Goal: Task Accomplishment & Management: Manage account settings

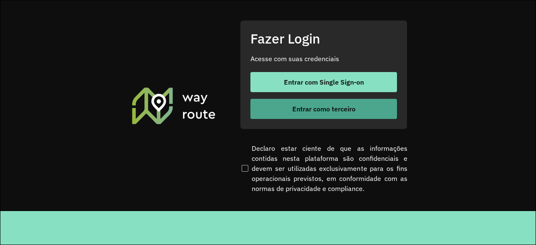
click at [301, 111] on span "Entrar como terceiro" at bounding box center [323, 108] width 63 height 7
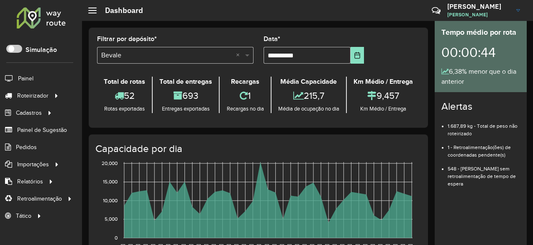
click at [249, 51] on span at bounding box center [248, 55] width 10 height 10
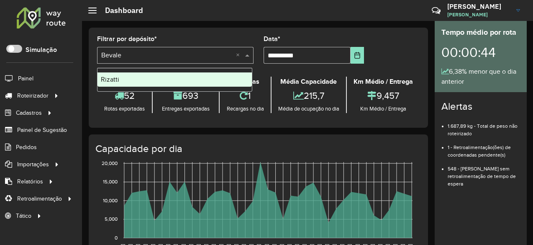
click at [118, 80] on span "Rizatti" at bounding box center [110, 79] width 18 height 7
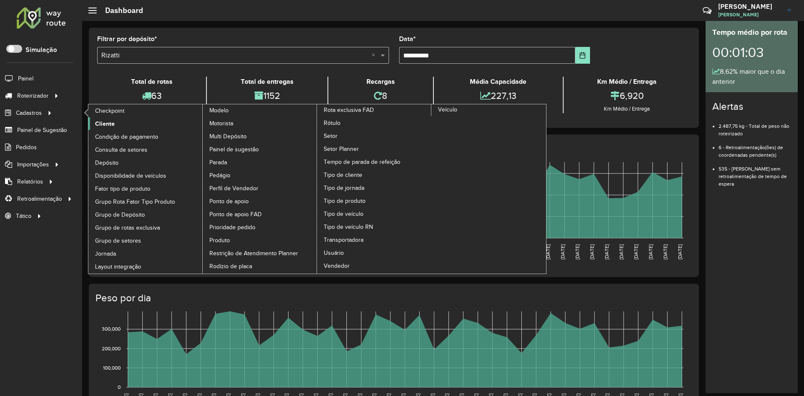
click at [98, 124] on span "Cliente" at bounding box center [105, 123] width 20 height 9
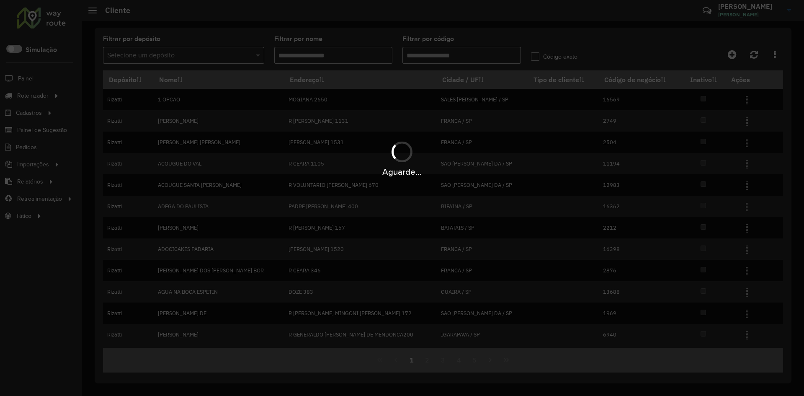
click at [459, 58] on input "Filtrar por código" at bounding box center [461, 55] width 118 height 17
type input "*"
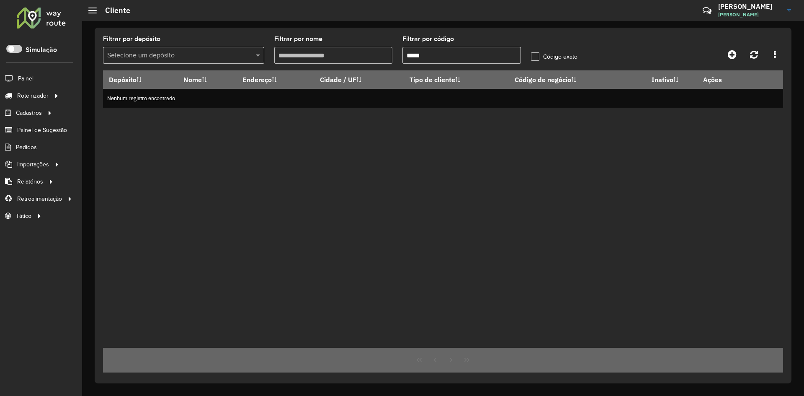
type input "*****"
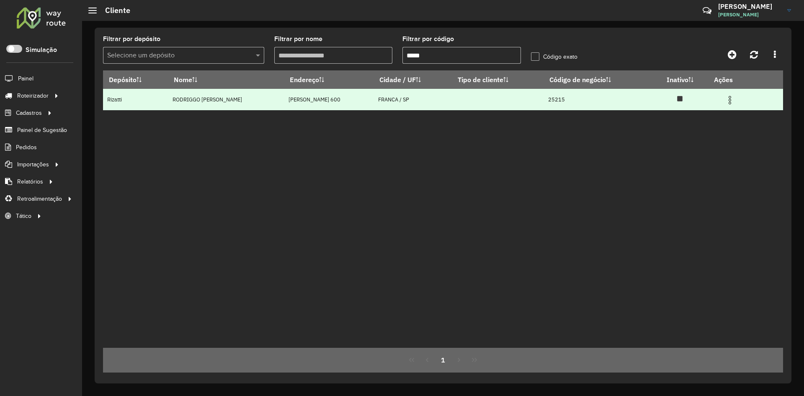
click at [533, 102] on img at bounding box center [730, 100] width 10 height 10
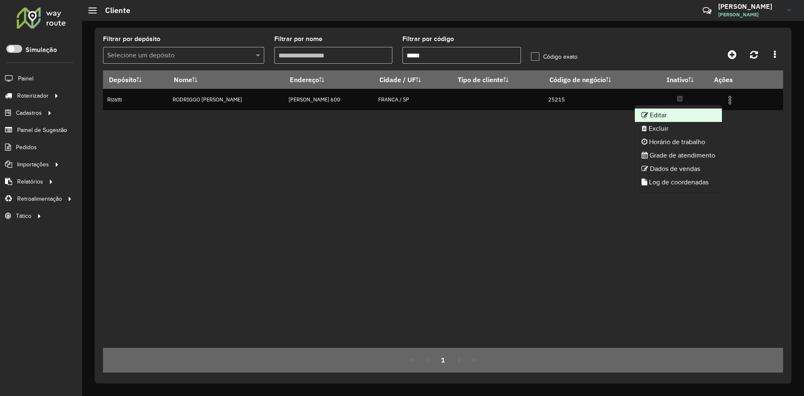
click at [533, 114] on li "Editar" at bounding box center [678, 114] width 87 height 13
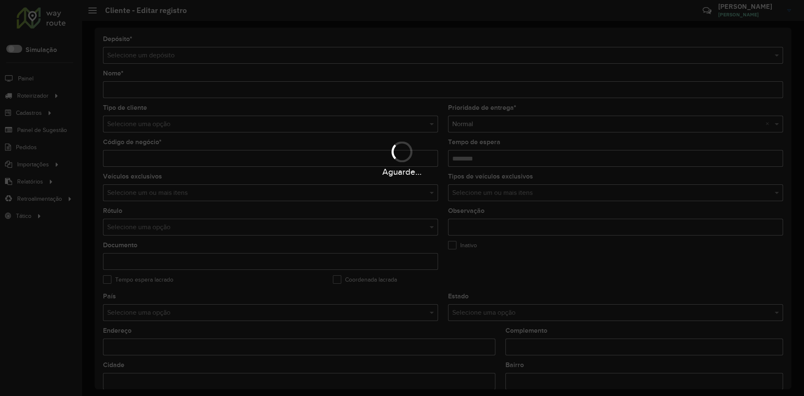
type input "**********"
type input "*****"
type input "********"
type input "**********"
type input "******"
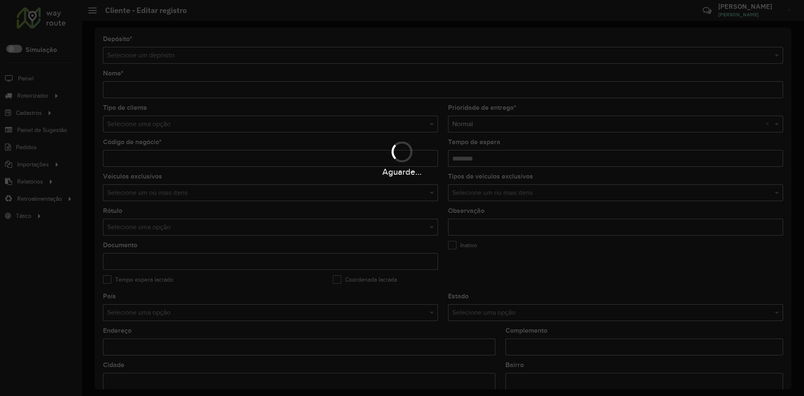
type input "**********"
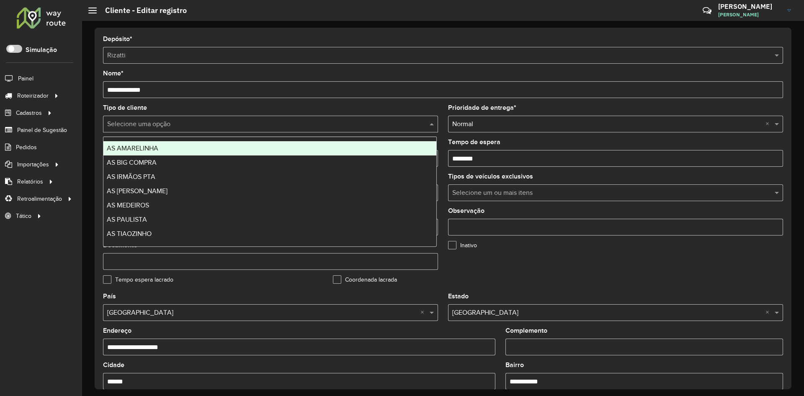
click at [184, 125] on input "text" at bounding box center [262, 124] width 310 height 10
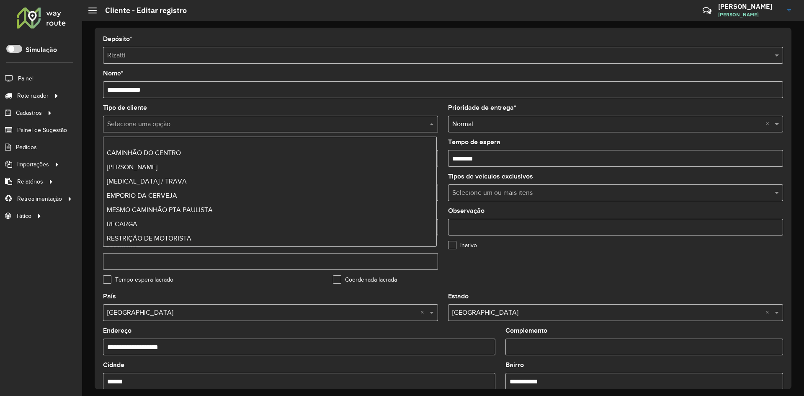
scroll to position [170, 0]
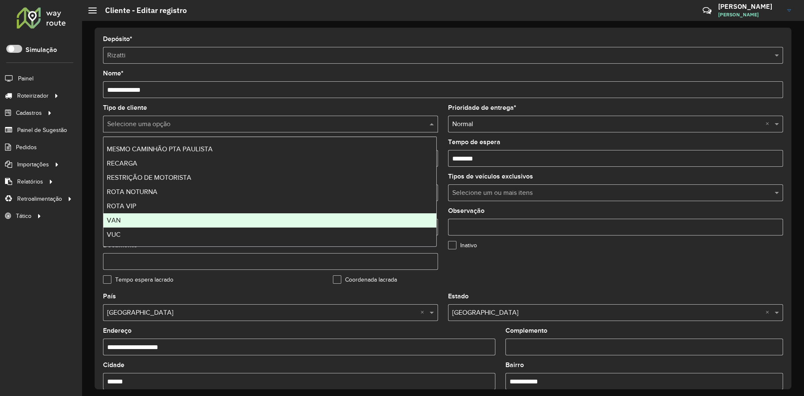
click at [120, 223] on span "VAN" at bounding box center [114, 219] width 14 height 7
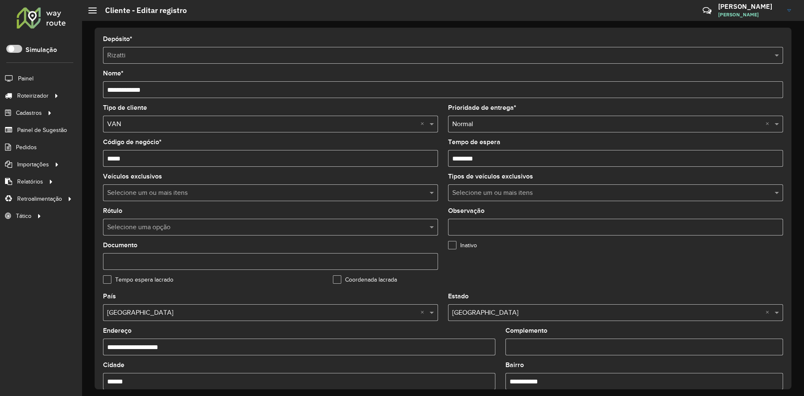
click at [485, 223] on input "Observação" at bounding box center [615, 226] width 335 height 17
type input "***"
click at [497, 244] on div "Coordenada lacrada" at bounding box center [443, 281] width 220 height 10
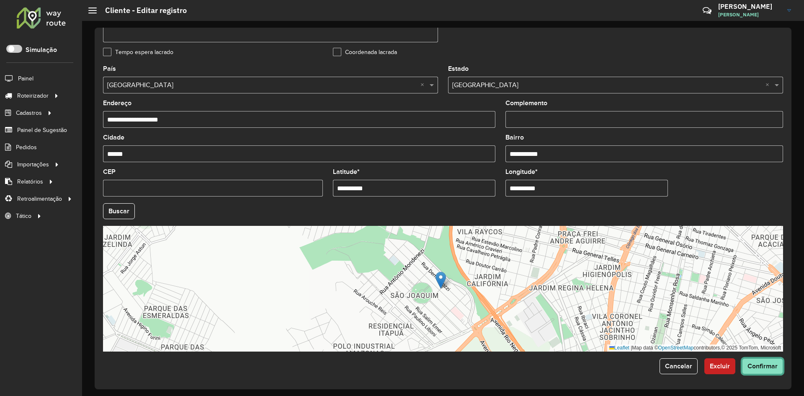
click at [533, 244] on button "Confirmar" at bounding box center [762, 366] width 41 height 16
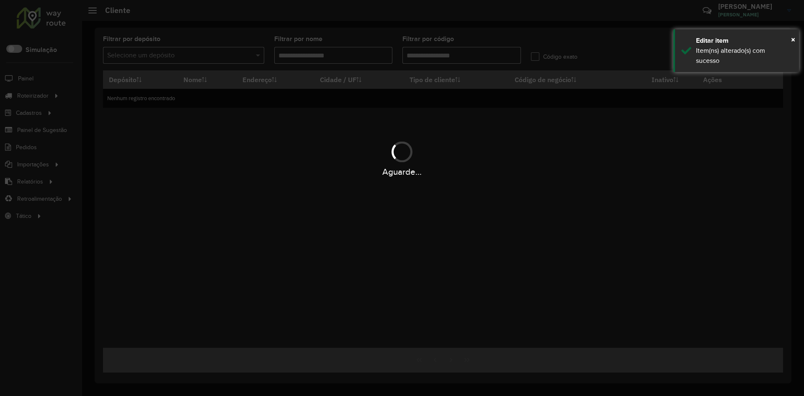
type input "*****"
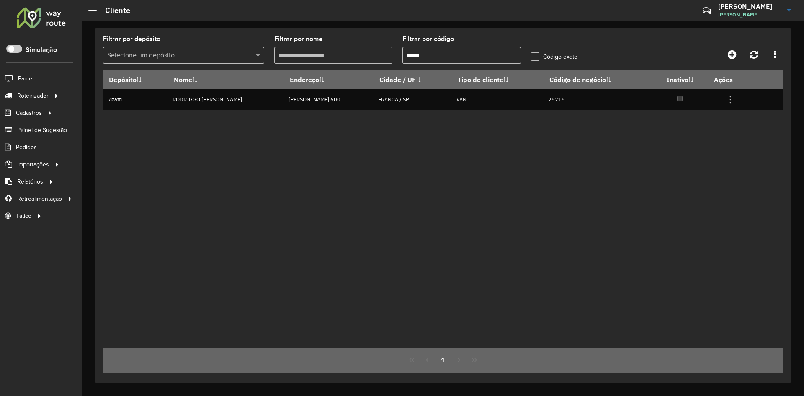
click at [331, 244] on div "Depósito Nome Endereço Cidade / UF Tipo de cliente Código de negócio Inativo Aç…" at bounding box center [443, 208] width 680 height 277
click at [120, 201] on span "Coordenadas" at bounding box center [113, 198] width 36 height 9
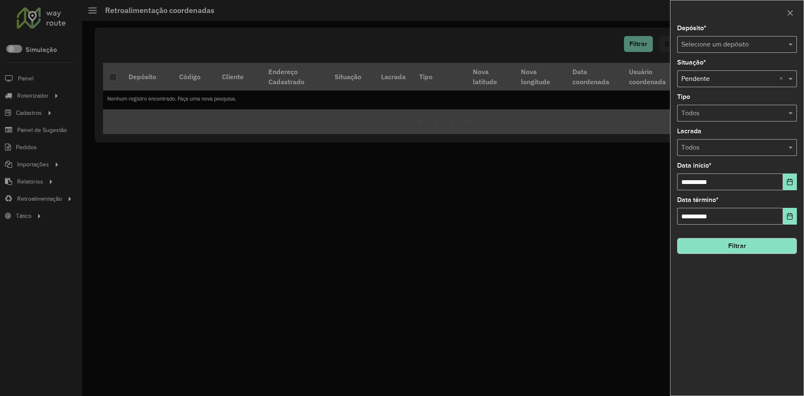
click at [533, 46] on input "text" at bounding box center [728, 45] width 95 height 10
click at [533, 73] on div "Bevale" at bounding box center [736, 69] width 119 height 14
click at [533, 50] on div "Selecione um depósito × Bevale ×" at bounding box center [737, 44] width 120 height 17
click at [533, 70] on div "Rizatti" at bounding box center [736, 69] width 119 height 14
click at [533, 244] on button "Filtrar" at bounding box center [737, 246] width 120 height 16
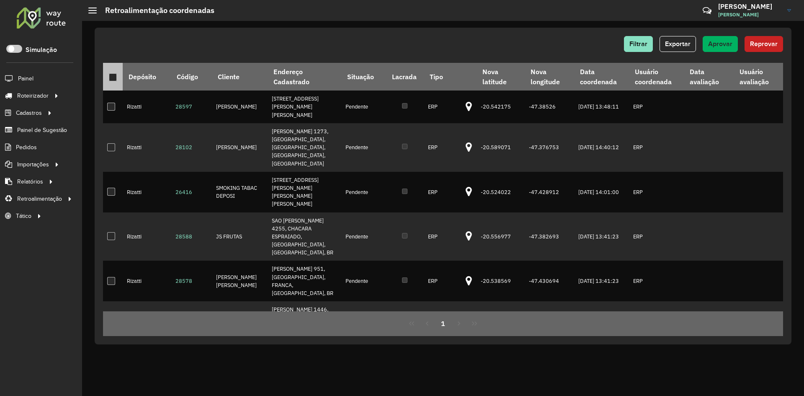
click at [113, 77] on div at bounding box center [113, 77] width 8 height 8
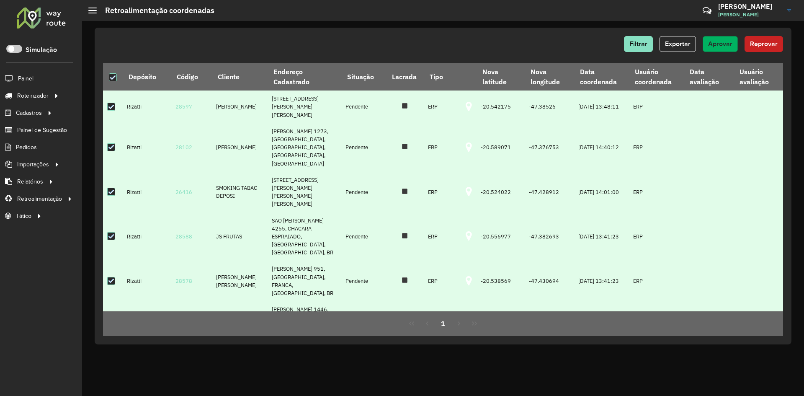
click at [533, 36] on button "Aprovar" at bounding box center [719, 44] width 35 height 16
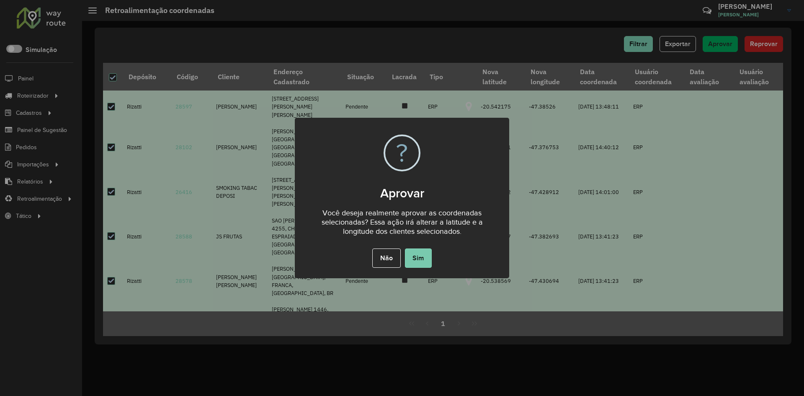
click at [419, 244] on button "Sim" at bounding box center [418, 257] width 27 height 19
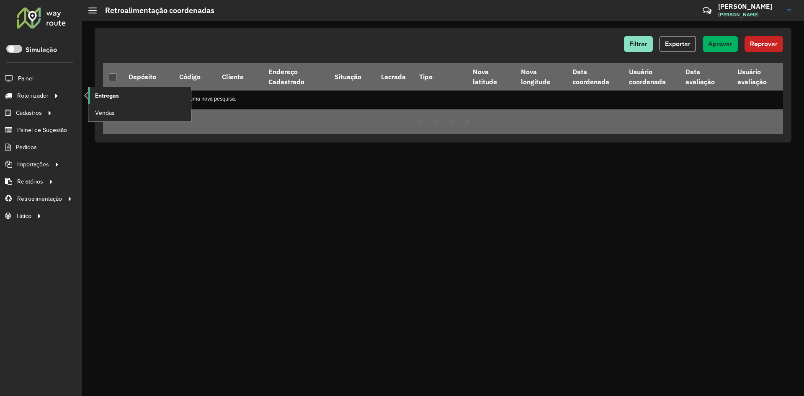
click at [114, 97] on span "Entregas" at bounding box center [107, 95] width 24 height 9
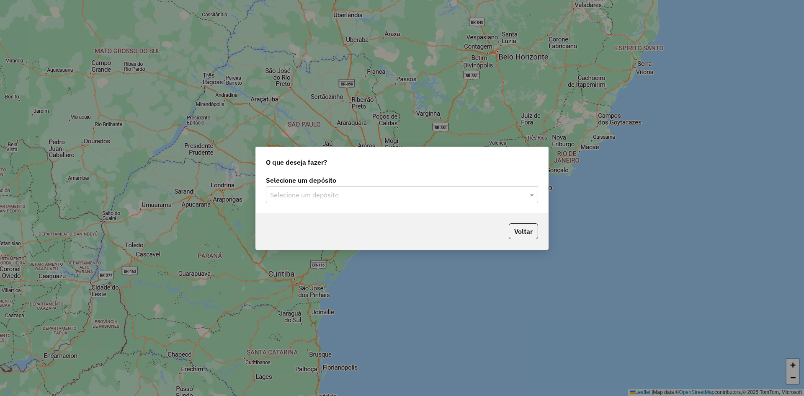
click at [342, 198] on input "text" at bounding box center [393, 195] width 247 height 10
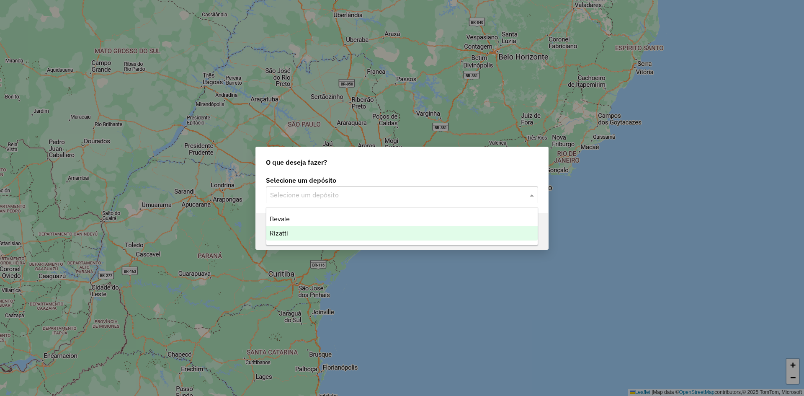
click at [288, 233] on div "Rizatti" at bounding box center [401, 233] width 271 height 14
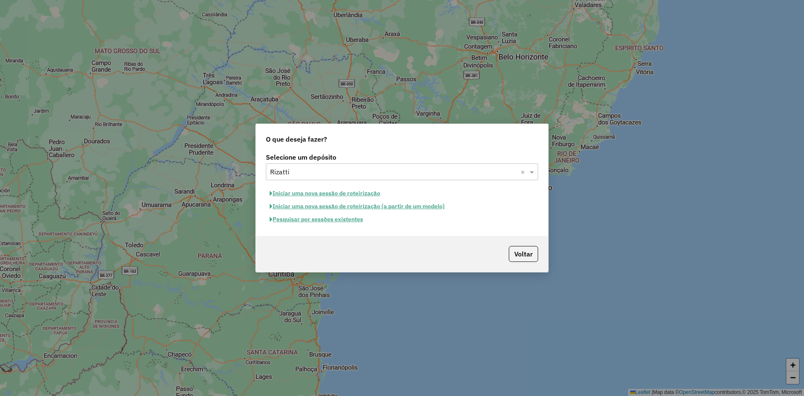
click at [325, 221] on button "Pesquisar por sessões existentes" at bounding box center [316, 219] width 101 height 13
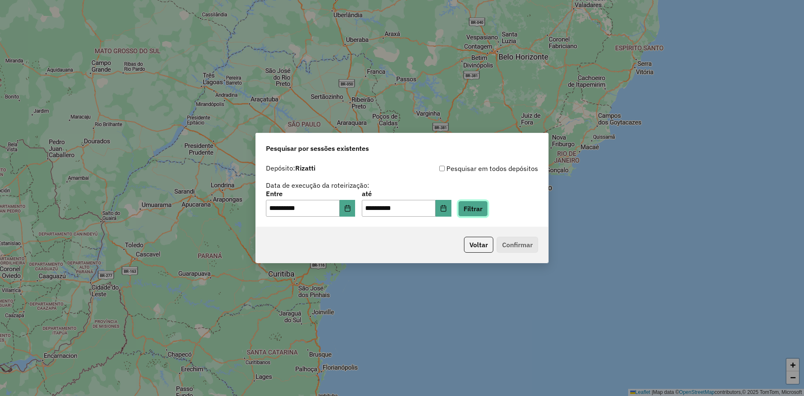
click at [481, 204] on button "Filtrar" at bounding box center [473, 208] width 30 height 16
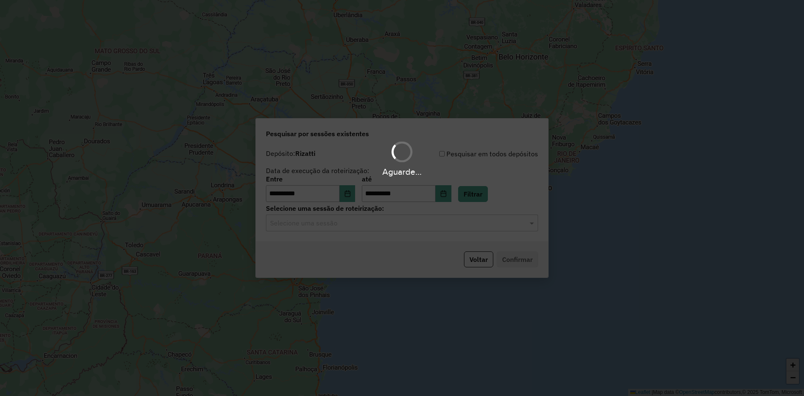
click at [387, 218] on input "text" at bounding box center [393, 223] width 247 height 10
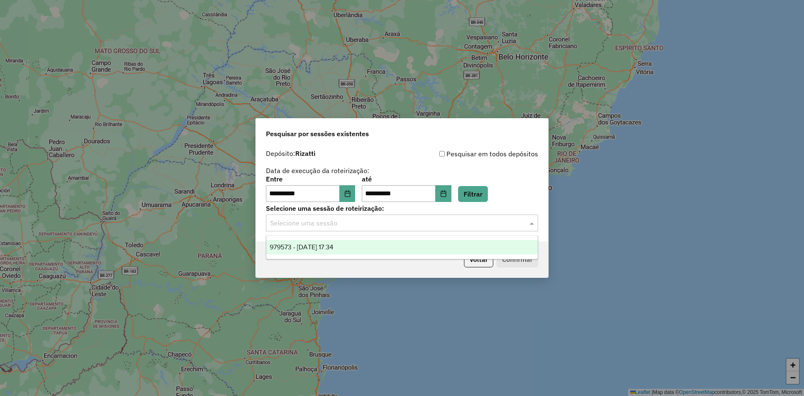
click at [378, 240] on div "979573 - 15/08/2025 17:34" at bounding box center [401, 247] width 271 height 14
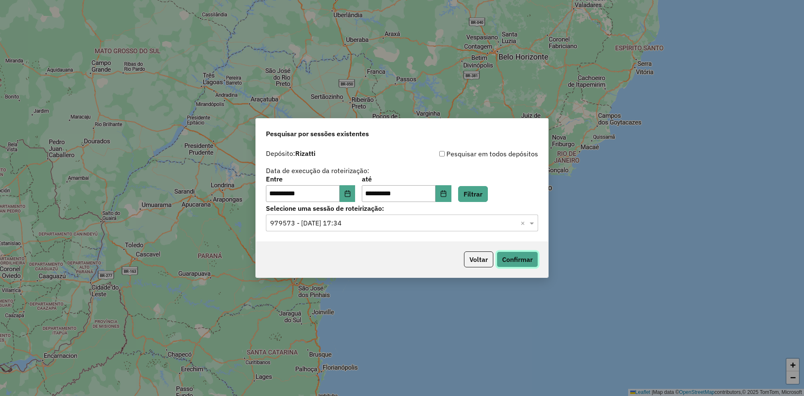
click at [530, 255] on button "Confirmar" at bounding box center [516, 259] width 41 height 16
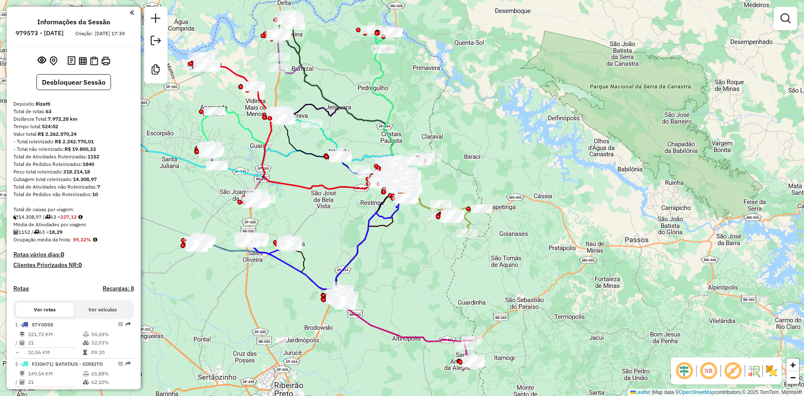
drag, startPoint x: 683, startPoint y: 372, endPoint x: 710, endPoint y: 371, distance: 27.2
click at [683, 372] on em at bounding box center [684, 370] width 20 height 20
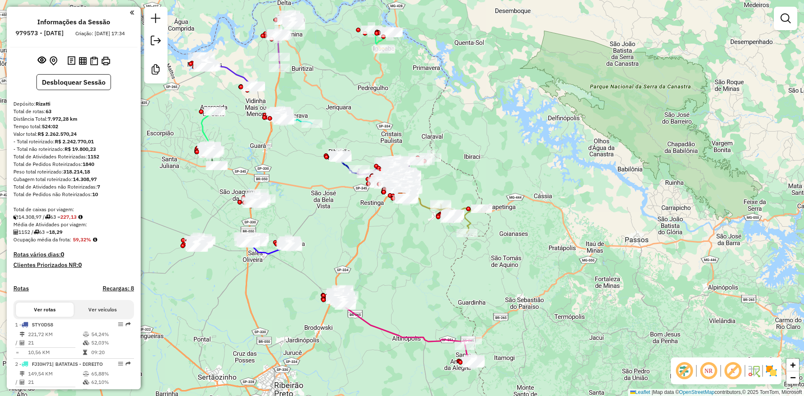
click at [775, 372] on img at bounding box center [770, 370] width 13 height 13
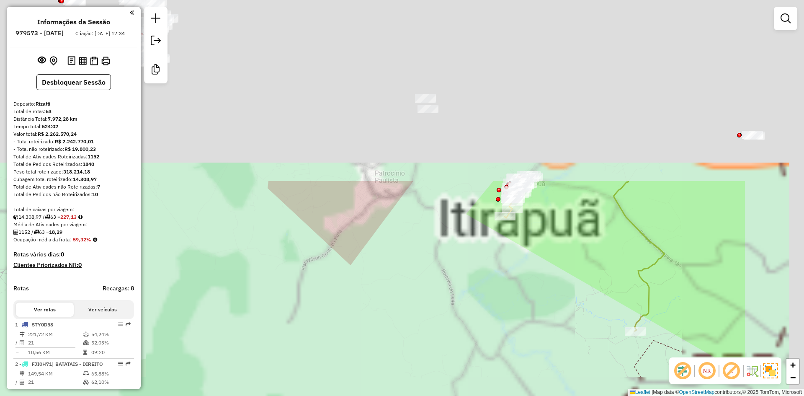
drag, startPoint x: 303, startPoint y: 433, endPoint x: 295, endPoint y: 445, distance: 14.3
click at [295, 395] on html "Aguarde... Pop-up bloqueado! Seu navegador bloqueou automáticamente a abertura …" at bounding box center [402, 198] width 804 height 396
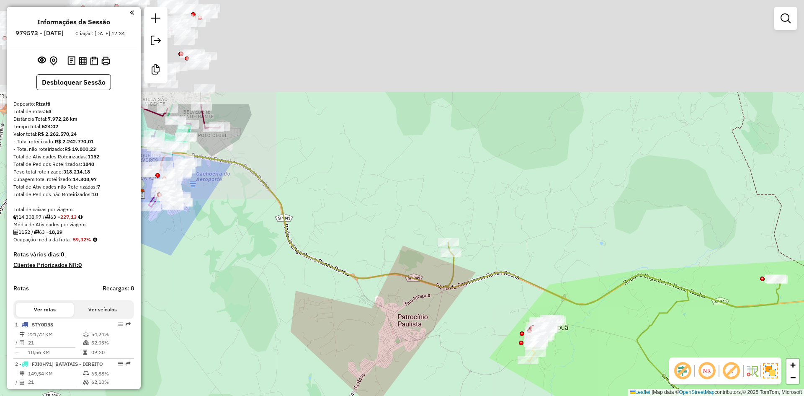
drag, startPoint x: 372, startPoint y: 355, endPoint x: 456, endPoint y: 331, distance: 86.9
click at [410, 390] on div "Janela de atendimento Grade de atendimento Capacidade Transportadoras Veículos …" at bounding box center [402, 198] width 804 height 396
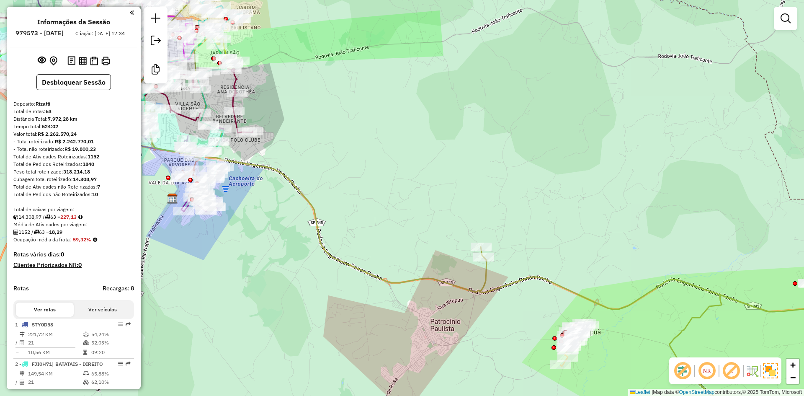
click at [486, 280] on icon at bounding box center [475, 198] width 675 height 475
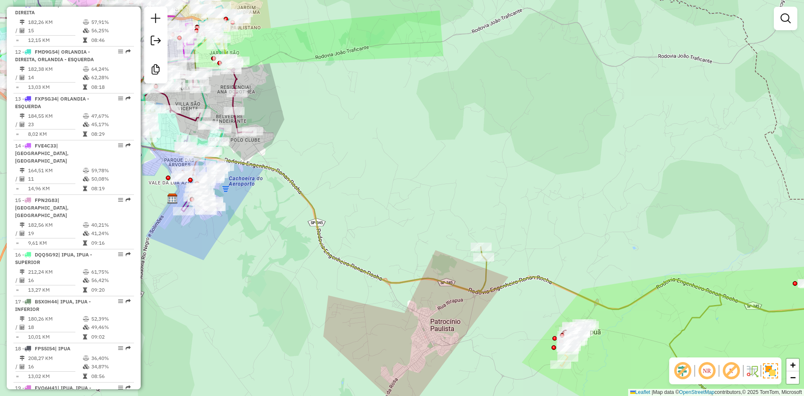
select select "**********"
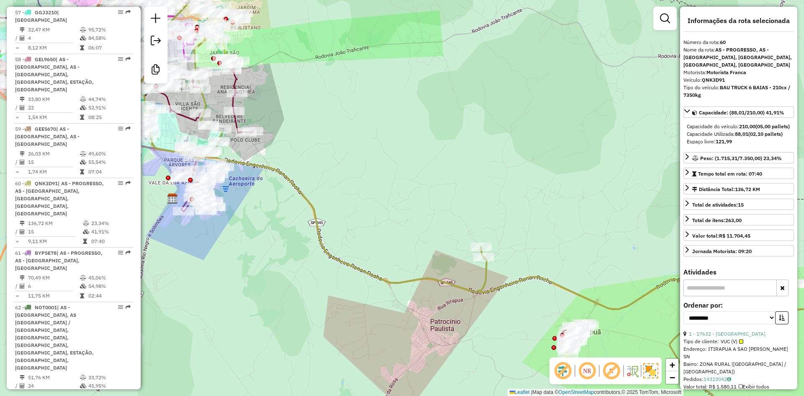
scroll to position [3123, 0]
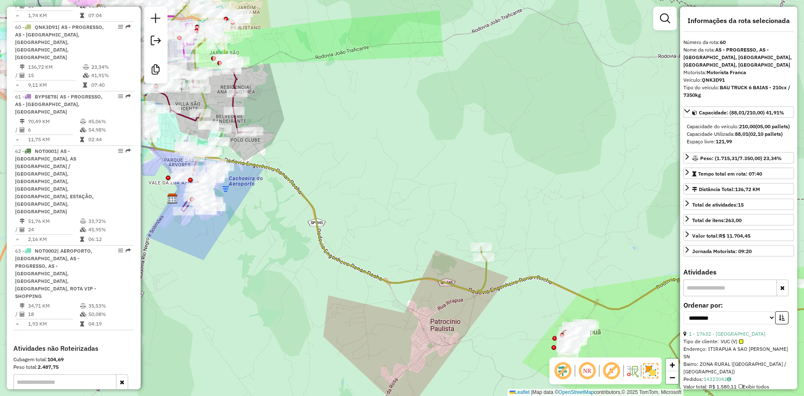
drag, startPoint x: 518, startPoint y: 236, endPoint x: 431, endPoint y: 201, distance: 93.2
click at [434, 202] on div "Janela de atendimento Grade de atendimento Capacidade Transportadoras Veículos …" at bounding box center [402, 198] width 804 height 396
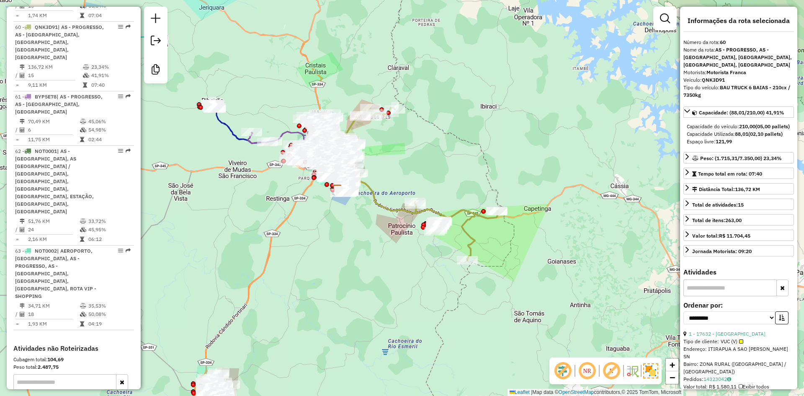
drag, startPoint x: 443, startPoint y: 314, endPoint x: 526, endPoint y: 75, distance: 253.3
click at [526, 69] on div "Janela de atendimento Grade de atendimento Capacidade Transportadoras Veículos …" at bounding box center [402, 198] width 804 height 396
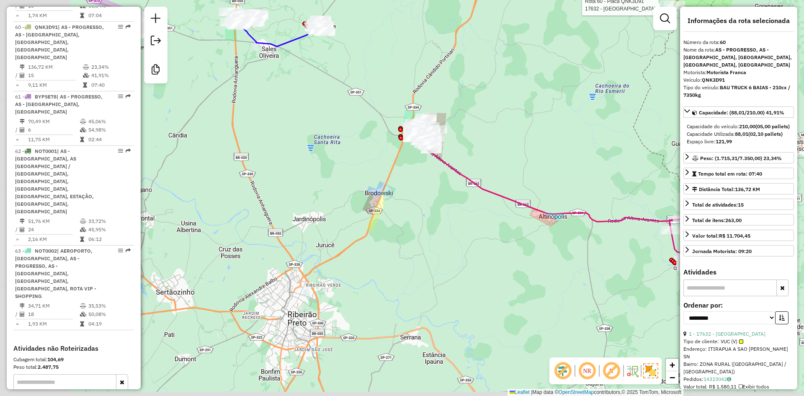
drag, startPoint x: 537, startPoint y: 160, endPoint x: 455, endPoint y: 145, distance: 83.0
click at [455, 145] on div "Rota 60 - Placa QNK3D91 17632 - CACHACA BARRA GRANDE Janela de atendimento Grad…" at bounding box center [402, 198] width 804 height 396
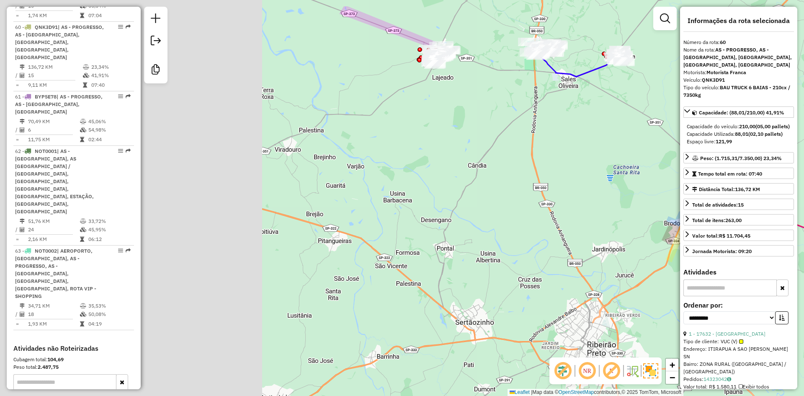
drag, startPoint x: 541, startPoint y: 179, endPoint x: 533, endPoint y: 169, distance: 13.1
click at [745, 208] on hb-router-mapa "Informações da Sessão 979573 - 15/08/2025 Criação: 14/08/2025 17:34 Desbloquear…" at bounding box center [402, 198] width 804 height 396
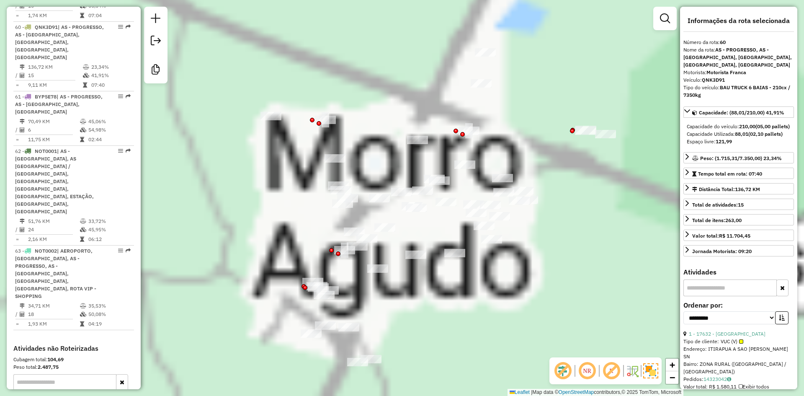
drag, startPoint x: 446, startPoint y: 269, endPoint x: 384, endPoint y: 526, distance: 264.8
click at [384, 395] on html "Aguarde... Pop-up bloqueado! Seu navegador bloqueou automáticamente a abertura …" at bounding box center [402, 198] width 804 height 396
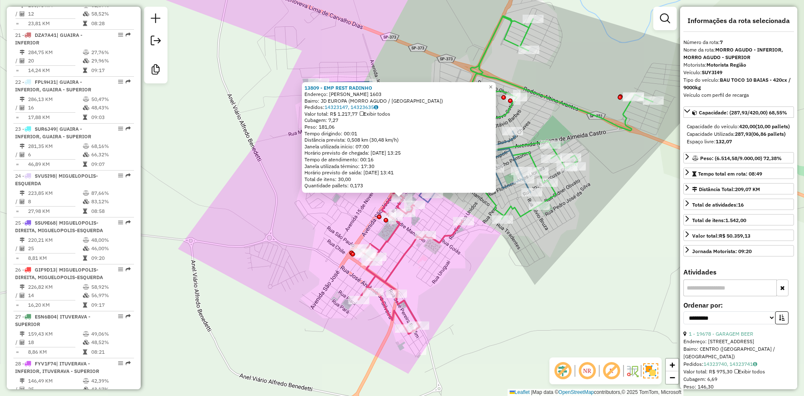
scroll to position [593, 0]
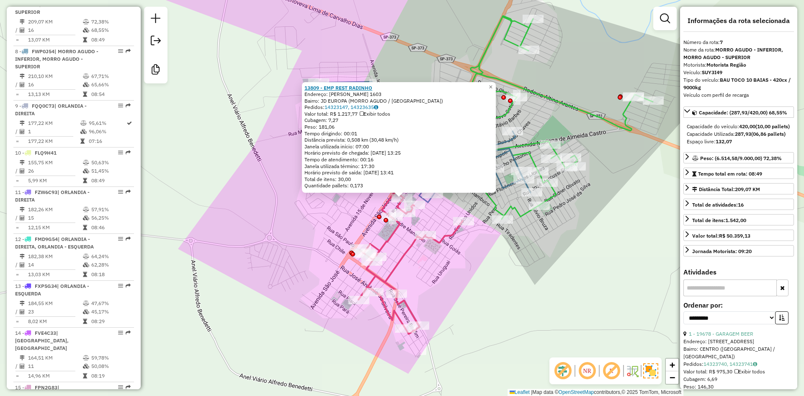
click at [347, 87] on strong "13809 - EMP REST RADINHO" at bounding box center [338, 88] width 68 height 6
click at [477, 293] on div "13809 - EMP REST RADINHO Endereço: INACIO FRANCO 1603 Bairro: JD EUROPA (MORRO …" at bounding box center [402, 198] width 804 height 396
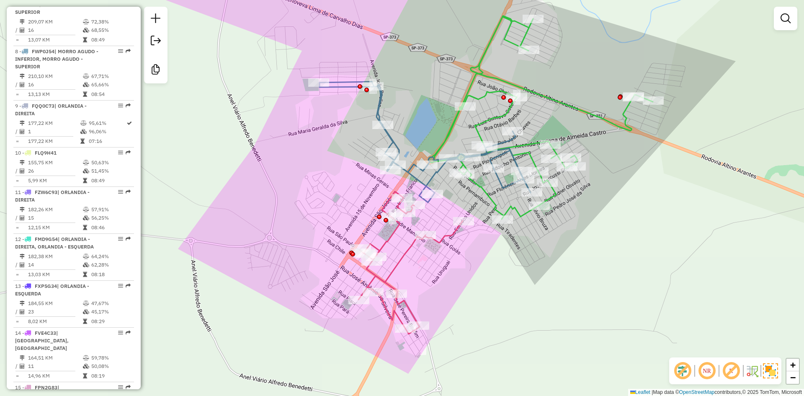
click at [442, 234] on icon at bounding box center [410, 262] width 104 height 142
select select "**********"
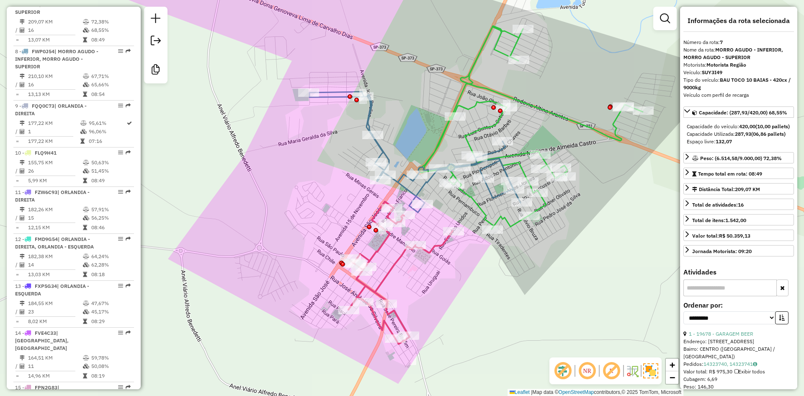
drag, startPoint x: 440, startPoint y: 218, endPoint x: 423, endPoint y: 234, distance: 22.8
click at [423, 234] on div "Janela de atendimento Grade de atendimento Capacidade Transportadoras Veículos …" at bounding box center [402, 198] width 804 height 396
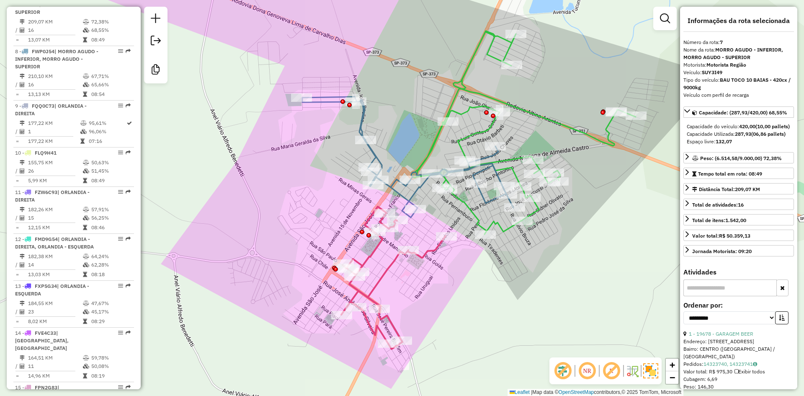
click at [375, 250] on icon at bounding box center [393, 277] width 104 height 142
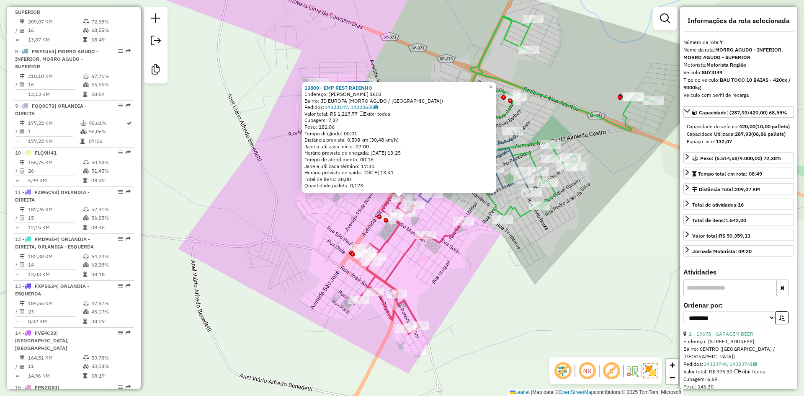
click at [335, 218] on div "13809 - EMP REST RADINHO Endereço: INACIO FRANCO 1603 Bairro: JD EUROPA (MORRO …" at bounding box center [402, 198] width 804 height 396
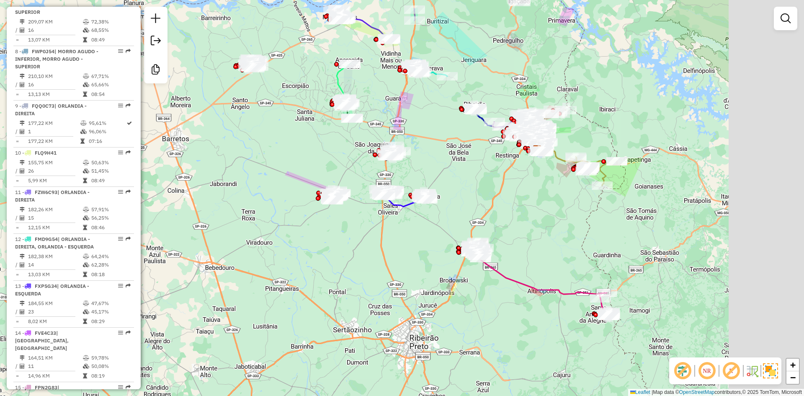
drag, startPoint x: 529, startPoint y: 191, endPoint x: 403, endPoint y: 245, distance: 137.3
click at [403, 245] on div "Janela de atendimento Grade de atendimento Capacidade Transportadoras Veículos …" at bounding box center [402, 198] width 804 height 396
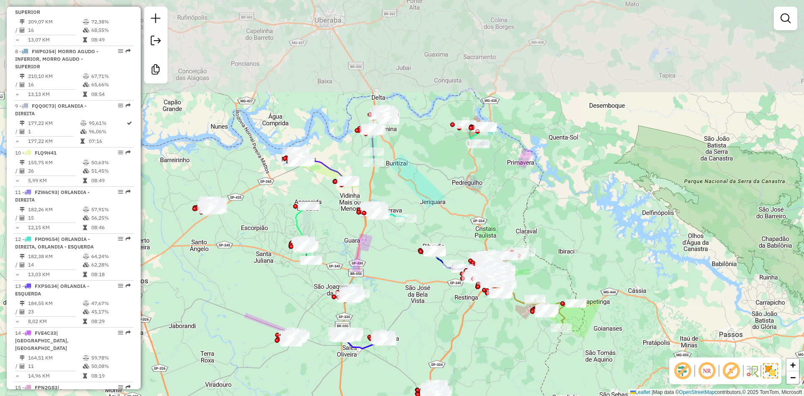
drag, startPoint x: 400, startPoint y: 205, endPoint x: 391, endPoint y: 267, distance: 62.6
click at [391, 267] on div "Janela de atendimento Grade de atendimento Capacidade Transportadoras Veículos …" at bounding box center [402, 198] width 804 height 396
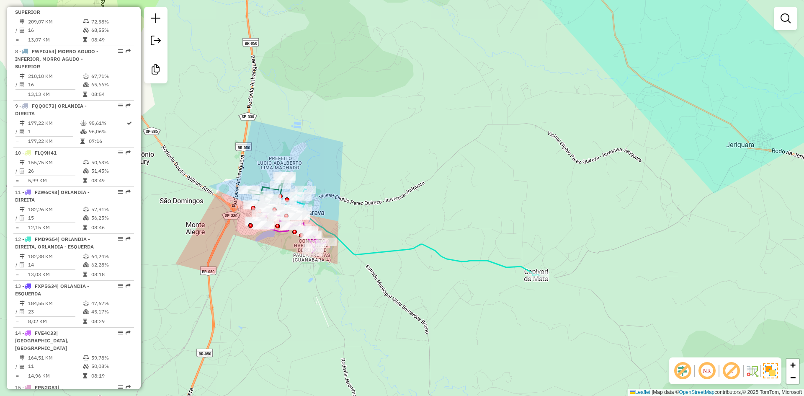
click at [432, 248] on icon at bounding box center [411, 232] width 253 height 87
select select "**********"
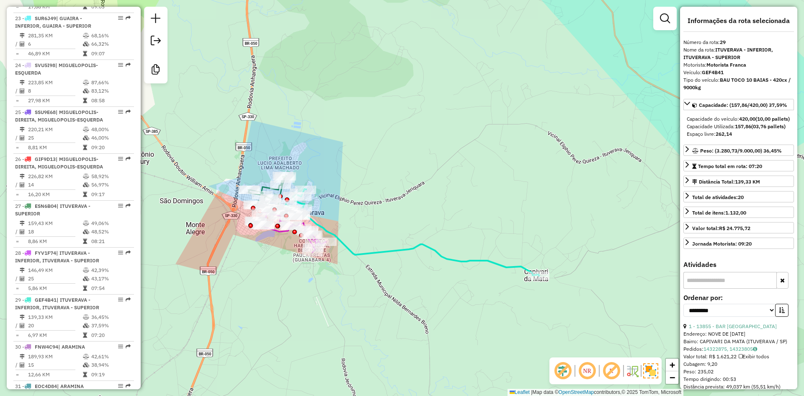
scroll to position [1655, 0]
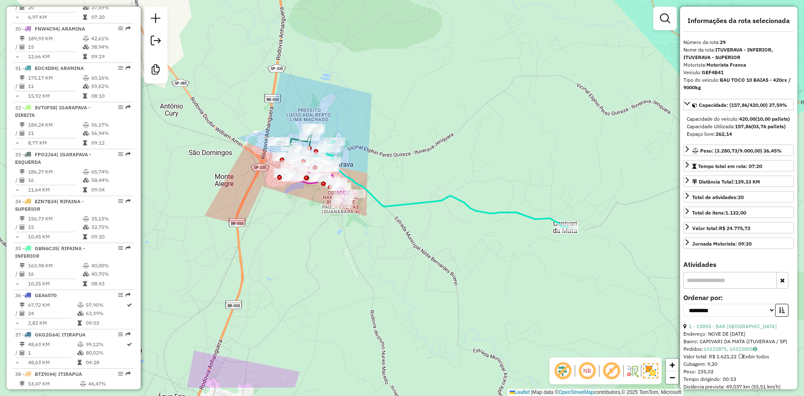
drag, startPoint x: 464, startPoint y: 220, endPoint x: 408, endPoint y: 190, distance: 64.2
click at [516, 189] on div "Janela de atendimento Grade de atendimento Capacidade Transportadoras Veículos …" at bounding box center [402, 198] width 804 height 396
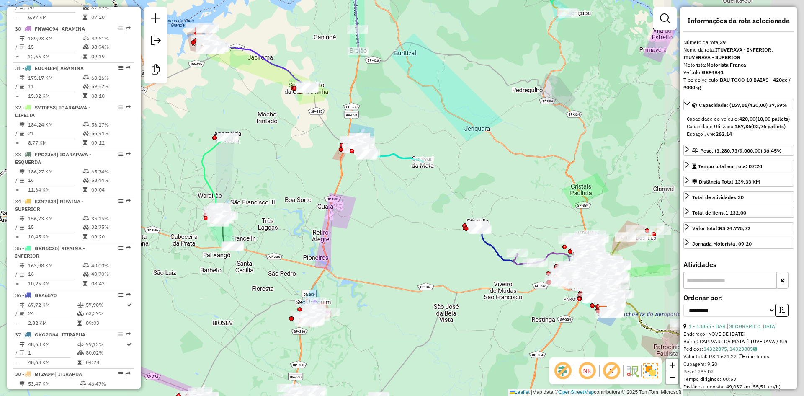
drag, startPoint x: 568, startPoint y: 228, endPoint x: 419, endPoint y: 212, distance: 149.4
click at [418, 212] on div "Janela de atendimento Grade de atendimento Capacidade Transportadoras Veículos …" at bounding box center [402, 198] width 804 height 396
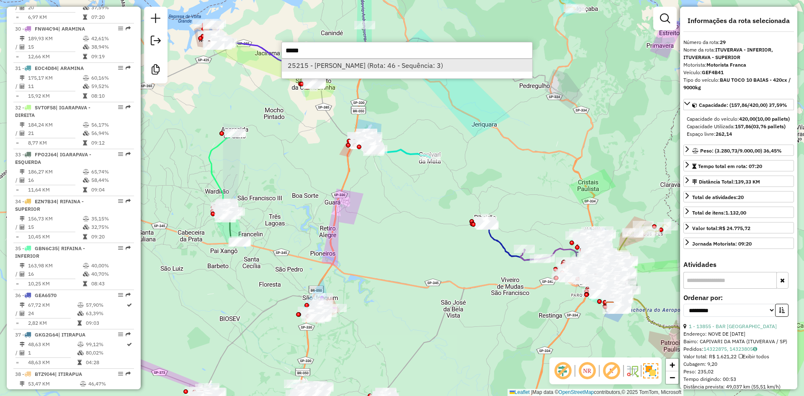
type input "*****"
click at [367, 65] on li "25215 - RODRIGGO ERON (Rota: 46 - Sequência: 3)" at bounding box center [407, 65] width 250 height 13
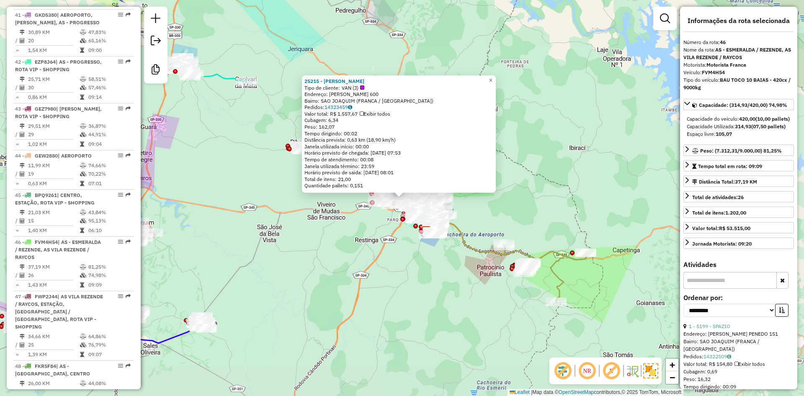
scroll to position [2399, 0]
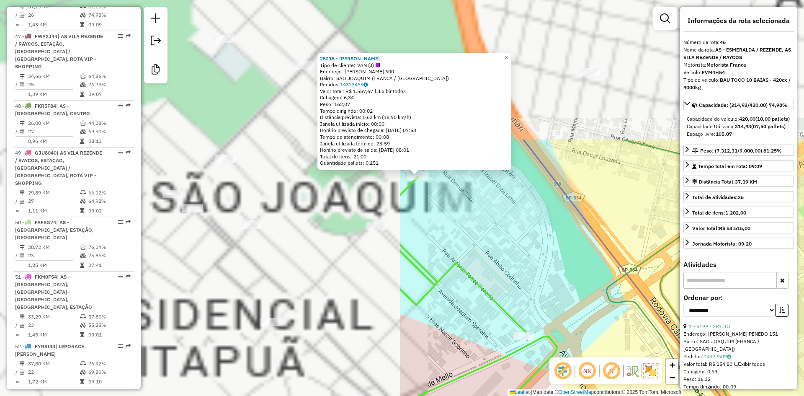
drag, startPoint x: 319, startPoint y: 144, endPoint x: 801, endPoint y: 318, distance: 512.0
click at [802, 322] on div "25215 - RODRIGGO ERON Tipo de cliente: VAN (J) Endereço: ABILIO COUTINHO 600 Ba…" at bounding box center [402, 198] width 804 height 396
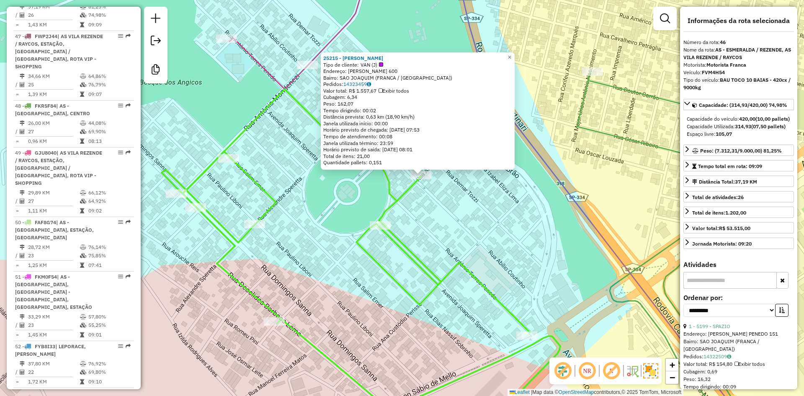
click at [453, 239] on div "25215 - RODRIGGO ERON Tipo de cliente: VAN (J) Endereço: ABILIO COUTINHO 600 Ba…" at bounding box center [402, 198] width 804 height 396
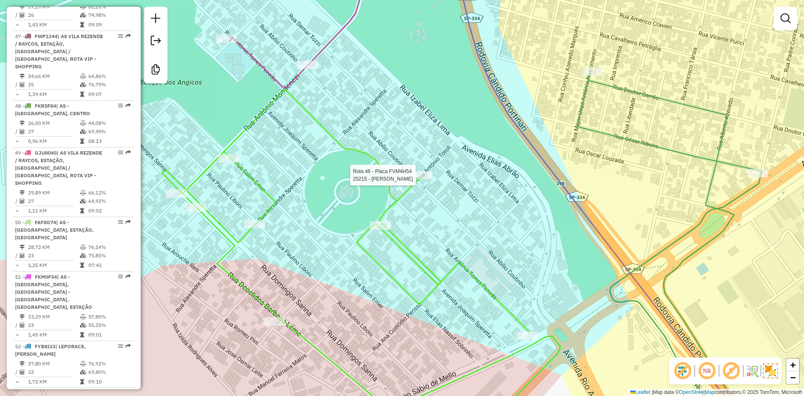
select select "**********"
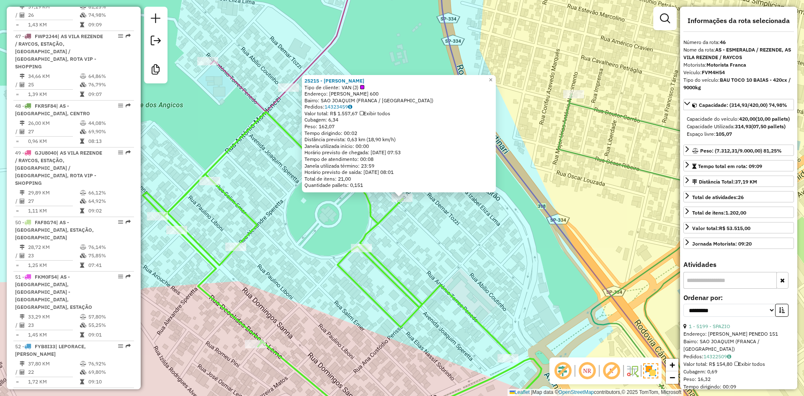
drag, startPoint x: 384, startPoint y: 94, endPoint x: 313, endPoint y: 97, distance: 71.2
click at [313, 97] on div "25215 - RODRIGGO ERON Tipo de cliente: VAN (J) Endereço: ABILIO COUTINHO 600 Ba…" at bounding box center [398, 132] width 189 height 111
drag, startPoint x: 330, startPoint y: 95, endPoint x: 389, endPoint y: 93, distance: 58.6
click at [389, 93] on div "Endereço: ABILIO COUTINHO 600" at bounding box center [398, 93] width 189 height 7
copy div "ABILIO COUTINHO 600"
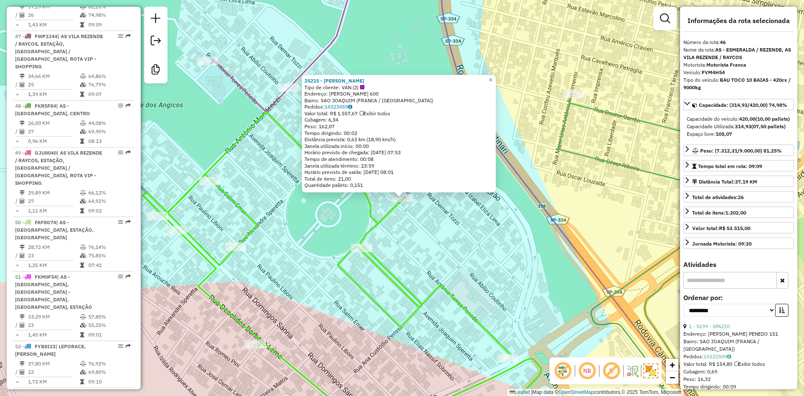
click at [301, 213] on div "25215 - RODRIGGO ERON Tipo de cliente: VAN (J) Endereço: ABILIO COUTINHO 600 Ba…" at bounding box center [402, 198] width 804 height 396
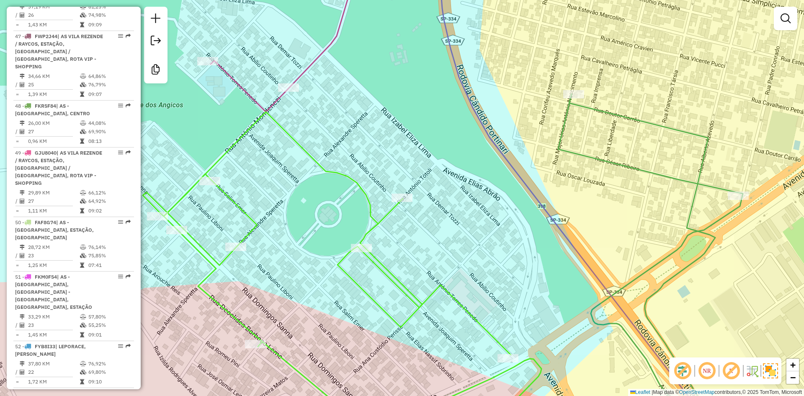
drag, startPoint x: 310, startPoint y: 180, endPoint x: 316, endPoint y: 181, distance: 5.5
click at [310, 180] on div "Janela de atendimento Grade de atendimento Capacidade Transportadoras Veículos …" at bounding box center [402, 198] width 804 height 396
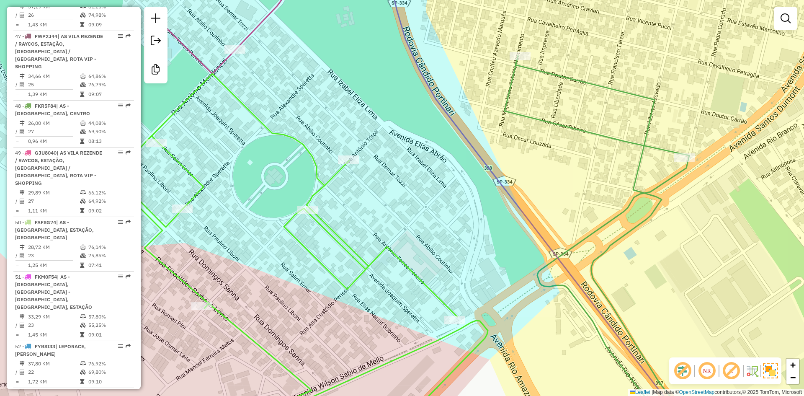
drag, startPoint x: 365, startPoint y: 272, endPoint x: 331, endPoint y: 226, distance: 57.3
click at [316, 216] on icon at bounding box center [288, 236] width 398 height 325
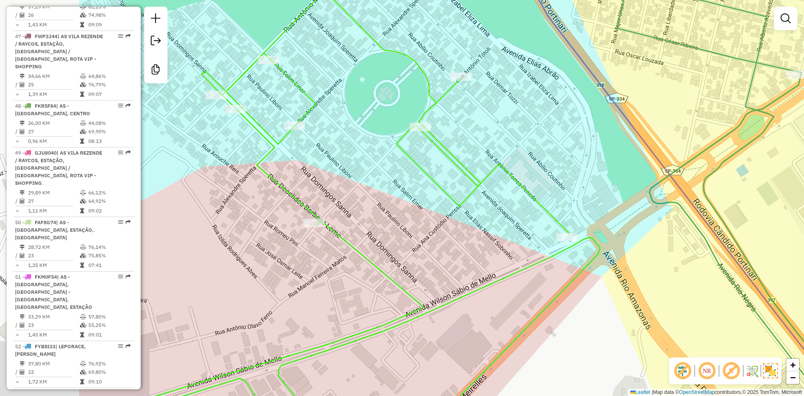
drag, startPoint x: 337, startPoint y: 269, endPoint x: 496, endPoint y: 242, distance: 161.8
click at [496, 242] on div "Janela de atendimento Grade de atendimento Capacidade Transportadoras Veículos …" at bounding box center [402, 198] width 804 height 396
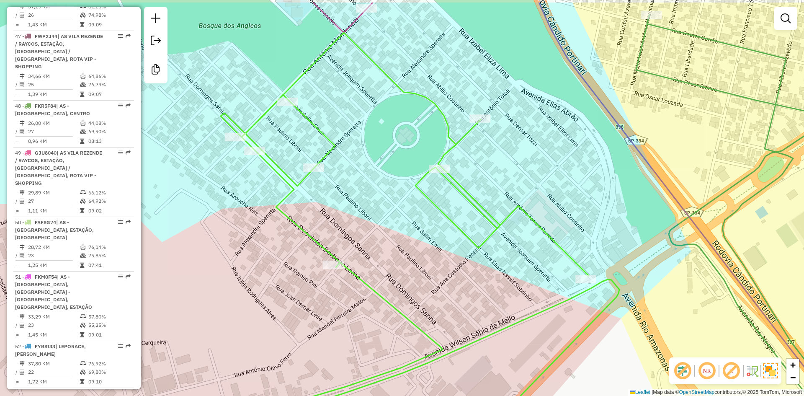
drag, startPoint x: 346, startPoint y: 218, endPoint x: 369, endPoint y: 271, distance: 58.1
click at [375, 286] on div "Janela de atendimento Grade de atendimento Capacidade Transportadoras Veículos …" at bounding box center [402, 198] width 804 height 396
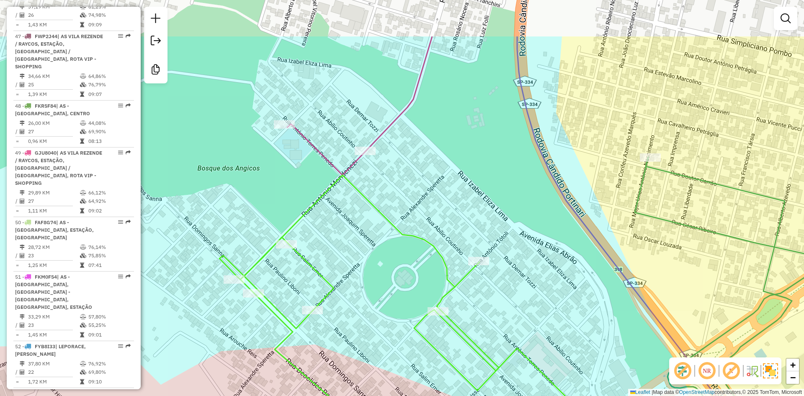
drag, startPoint x: 358, startPoint y: 215, endPoint x: 375, endPoint y: 170, distance: 48.0
click at [359, 212] on div "Janela de atendimento Grade de atendimento Capacidade Transportadoras Veículos …" at bounding box center [402, 198] width 804 height 396
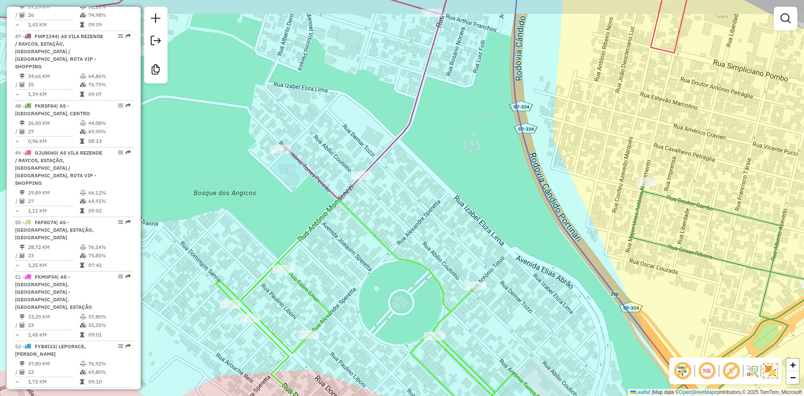
drag, startPoint x: 361, startPoint y: 105, endPoint x: 339, endPoint y: 198, distance: 96.0
click at [339, 198] on div "Janela de atendimento Grade de atendimento Capacidade Transportadoras Veículos …" at bounding box center [402, 198] width 804 height 396
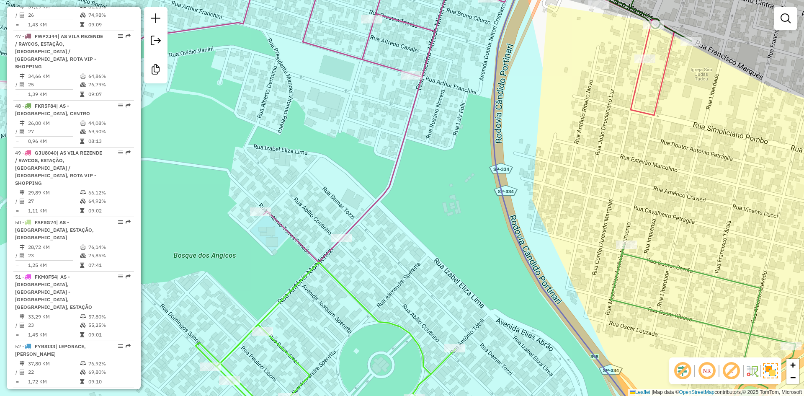
drag, startPoint x: 634, startPoint y: 200, endPoint x: 398, endPoint y: 231, distance: 238.6
click at [394, 238] on div "Rota 45 - Placa BPQ9261 5368 - BAR MERC. DO HELIO Janela de atendimento Grade d…" at bounding box center [402, 198] width 804 height 396
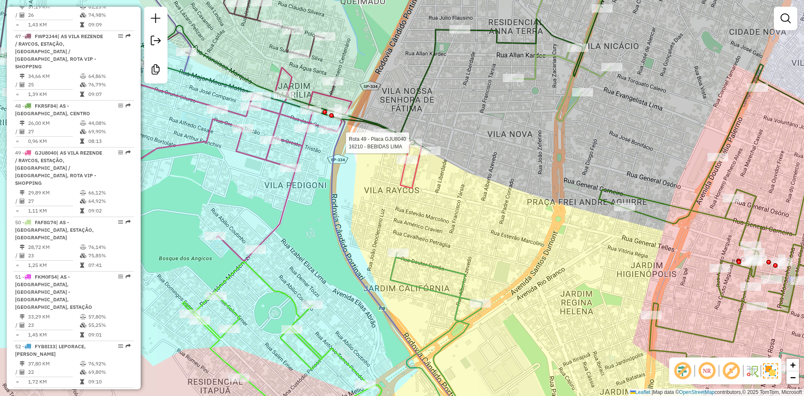
select select "**********"
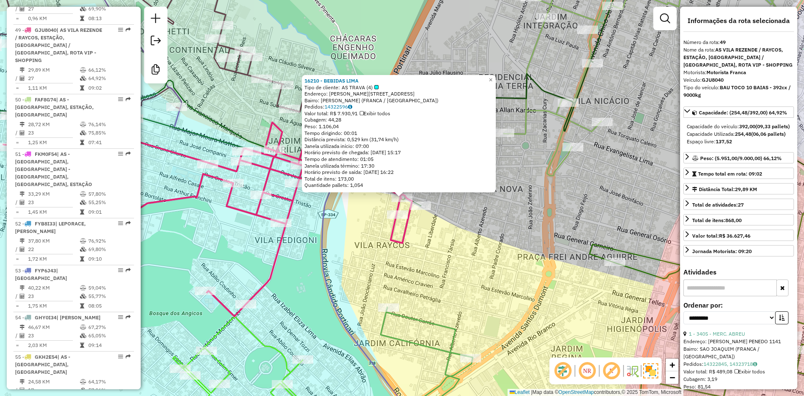
scroll to position [2562, 0]
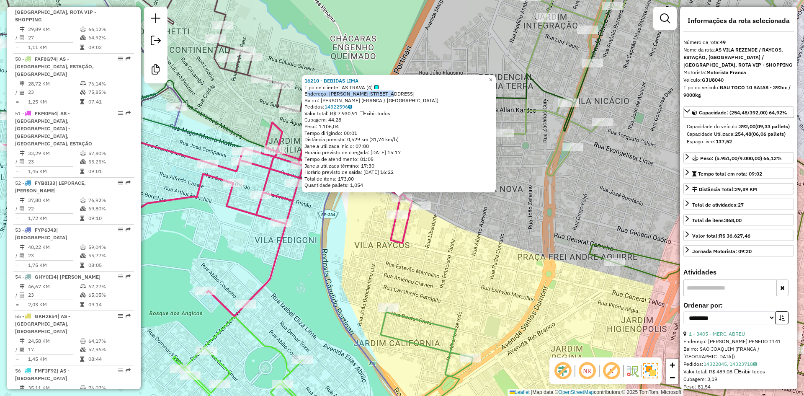
drag, startPoint x: 393, startPoint y: 93, endPoint x: 308, endPoint y: 93, distance: 84.1
click at [308, 93] on div "Endereço: FRANCISCO MARQUES 941" at bounding box center [398, 93] width 189 height 7
drag, startPoint x: 384, startPoint y: 94, endPoint x: 379, endPoint y: 92, distance: 5.4
click at [385, 95] on div "Endereço: FRANCISCO MARQUES 941" at bounding box center [398, 93] width 189 height 7
click at [331, 92] on div "Endereço: FRANCISCO MARQUES 941" at bounding box center [398, 93] width 189 height 7
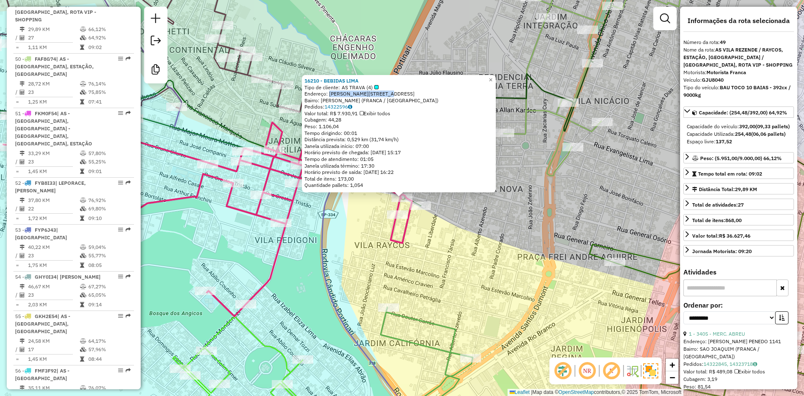
drag, startPoint x: 338, startPoint y: 93, endPoint x: 416, endPoint y: 94, distance: 78.7
click at [416, 94] on div "Endereço: FRANCISCO MARQUES 941" at bounding box center [398, 93] width 189 height 7
click at [384, 226] on div "16210 - BEBIDAS LIMA Tipo de cliente: AS TRAVA (4) Endereço: FRANCISCO MARQUES …" at bounding box center [402, 198] width 804 height 396
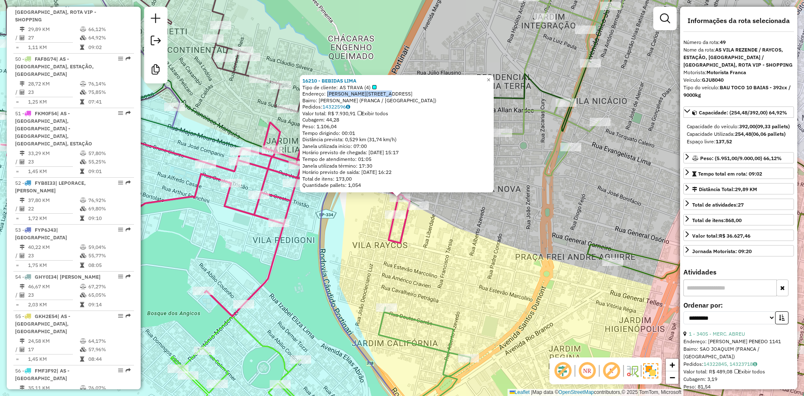
click at [433, 232] on div "Rota 49 - Placa GJU8040 12295 - BAR SAO JUDAS 16210 - BEBIDAS LIMA Tipo de clie…" at bounding box center [402, 198] width 804 height 396
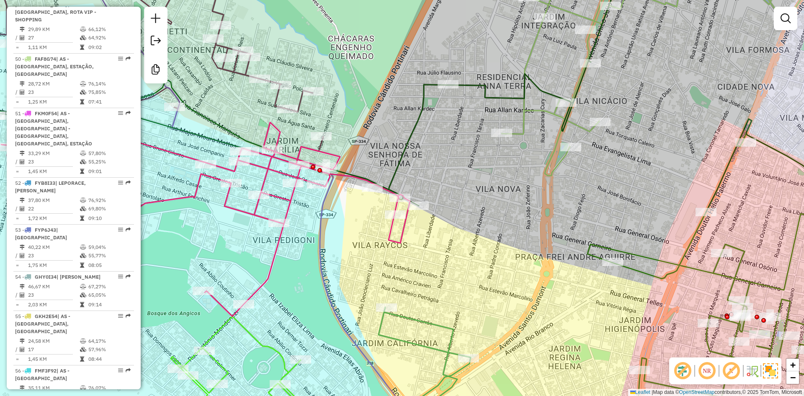
click at [311, 310] on div "Janela de atendimento Grade de atendimento Capacidade Transportadoras Veículos …" at bounding box center [402, 198] width 804 height 396
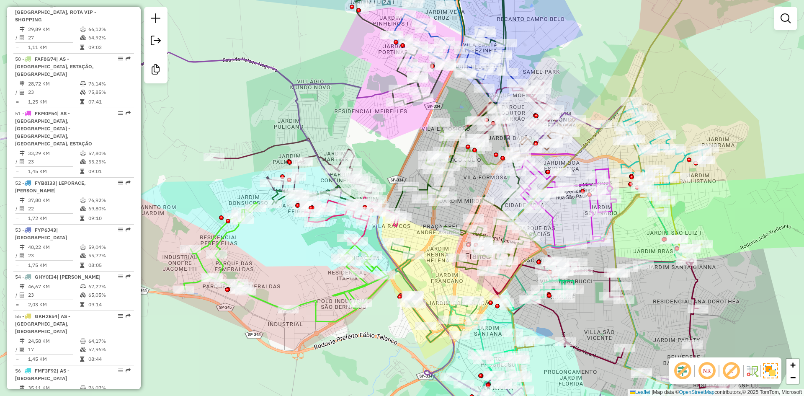
click at [399, 198] on icon at bounding box center [396, 89] width 248 height 257
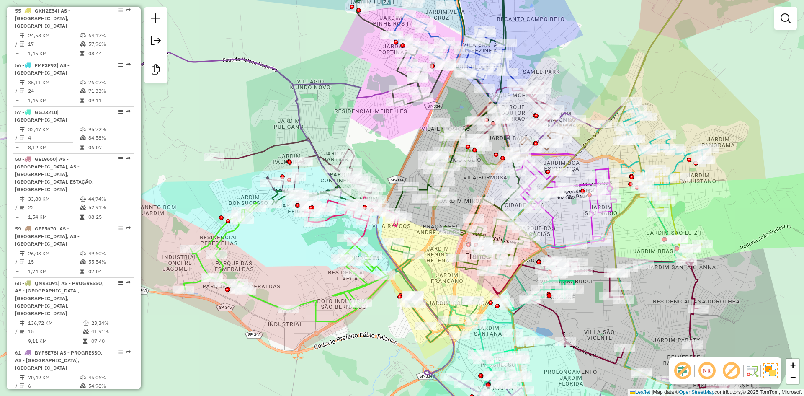
select select "**********"
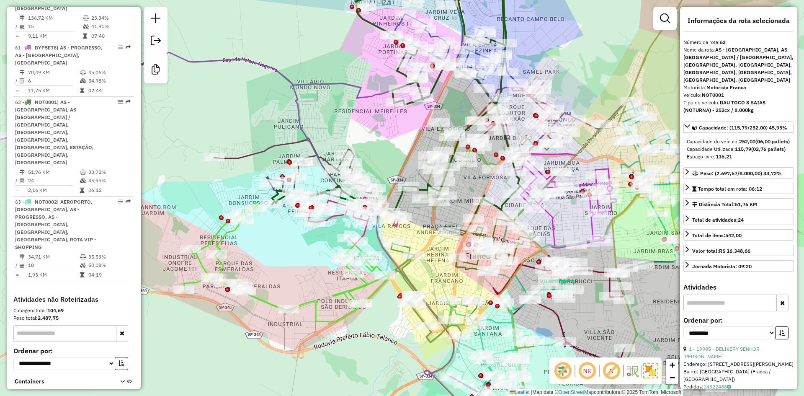
scroll to position [3240, 0]
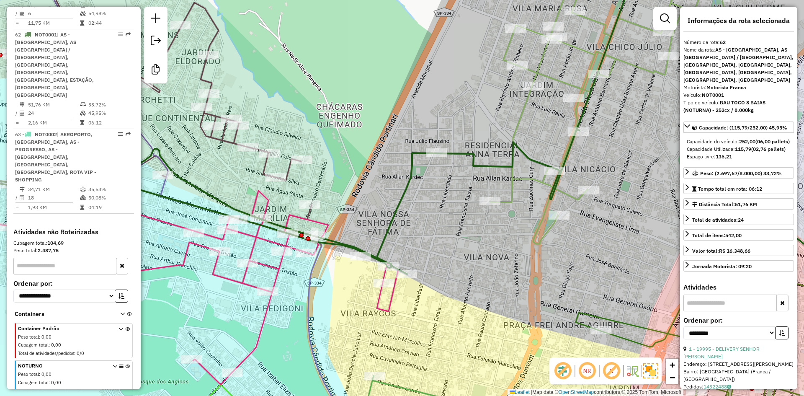
click at [391, 298] on icon at bounding box center [194, 287] width 409 height 194
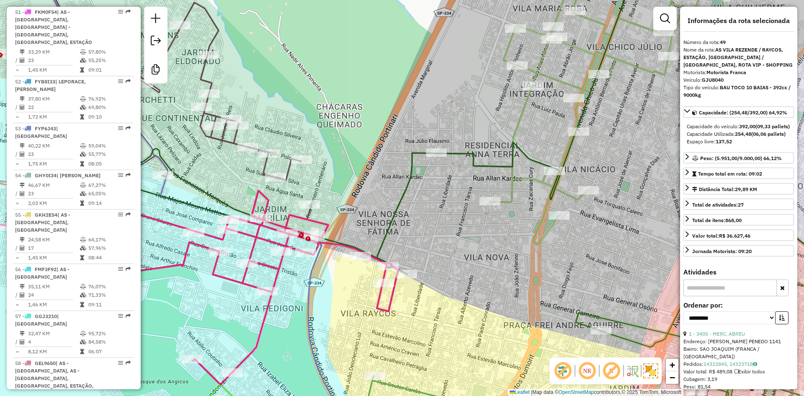
scroll to position [2562, 0]
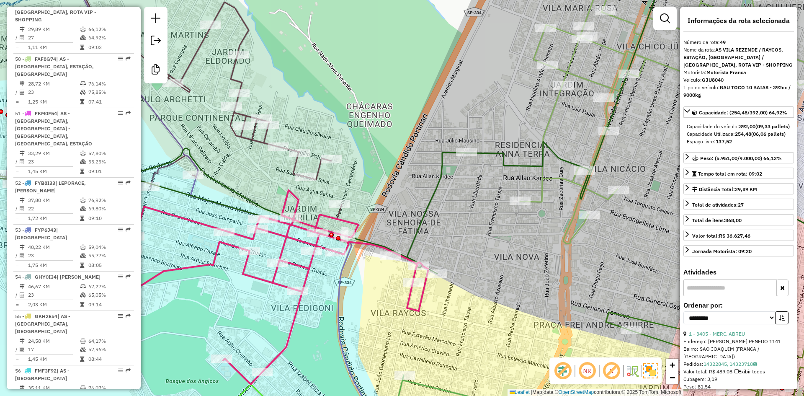
drag, startPoint x: 439, startPoint y: 303, endPoint x: 485, endPoint y: 303, distance: 45.6
click at [485, 303] on div "Janela de atendimento Grade de atendimento Capacidade Transportadoras Veículos …" at bounding box center [402, 198] width 804 height 396
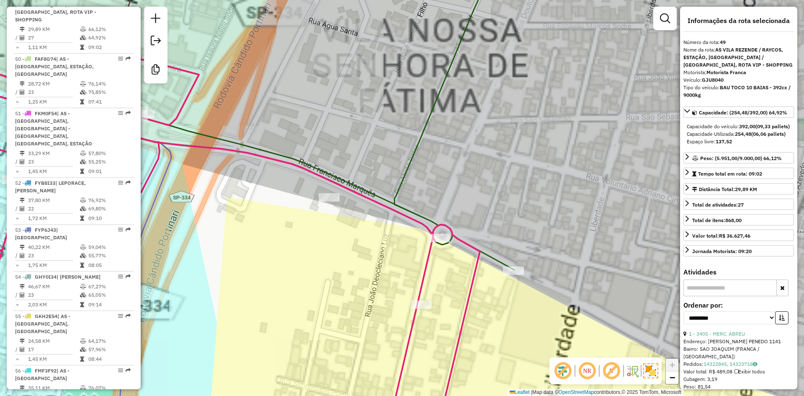
drag, startPoint x: 437, startPoint y: 276, endPoint x: 433, endPoint y: 292, distance: 16.6
click at [433, 292] on div "Janela de atendimento Grade de atendimento Capacidade Transportadoras Veículos …" at bounding box center [402, 198] width 804 height 396
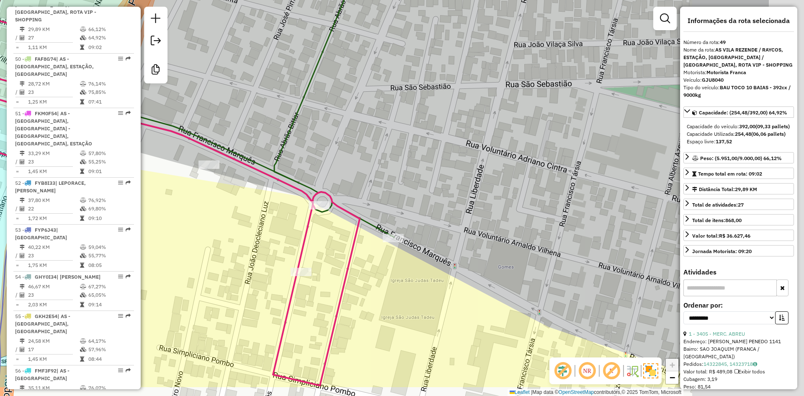
drag, startPoint x: 342, startPoint y: 250, endPoint x: 315, endPoint y: 233, distance: 32.2
click at [313, 233] on div "Janela de atendimento Grade de atendimento Capacidade Transportadoras Veículos …" at bounding box center [402, 198] width 804 height 396
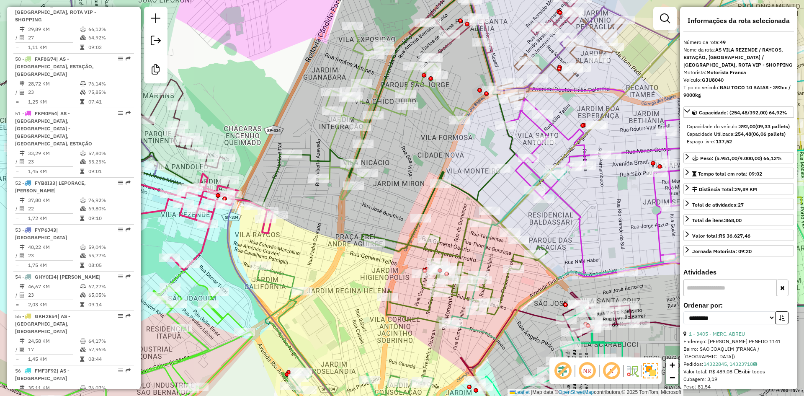
drag, startPoint x: 397, startPoint y: 254, endPoint x: 337, endPoint y: 229, distance: 65.7
click at [337, 229] on div "Janela de atendimento Grade de atendimento Capacidade Transportadoras Veículos …" at bounding box center [402, 198] width 804 height 396
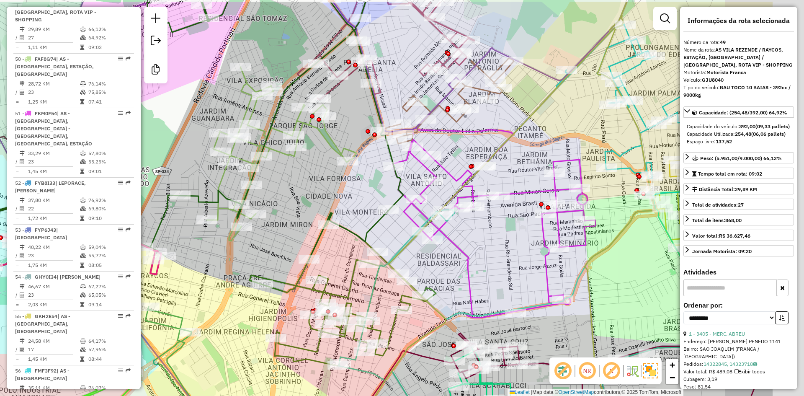
drag, startPoint x: 373, startPoint y: 214, endPoint x: 323, endPoint y: 157, distance: 76.0
click at [259, 255] on div "Janela de atendimento Grade de atendimento Capacidade Transportadoras Veículos …" at bounding box center [402, 198] width 804 height 396
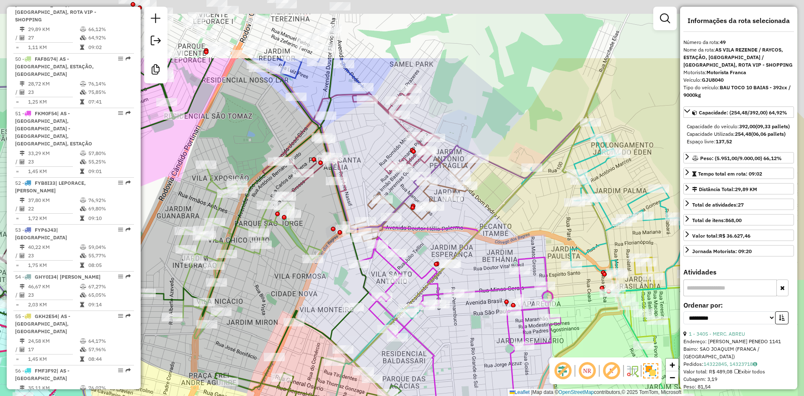
drag, startPoint x: 314, startPoint y: 188, endPoint x: 306, endPoint y: 253, distance: 66.2
click at [290, 266] on div "Janela de atendimento Grade de atendimento Capacidade Transportadoras Veículos …" at bounding box center [402, 198] width 804 height 396
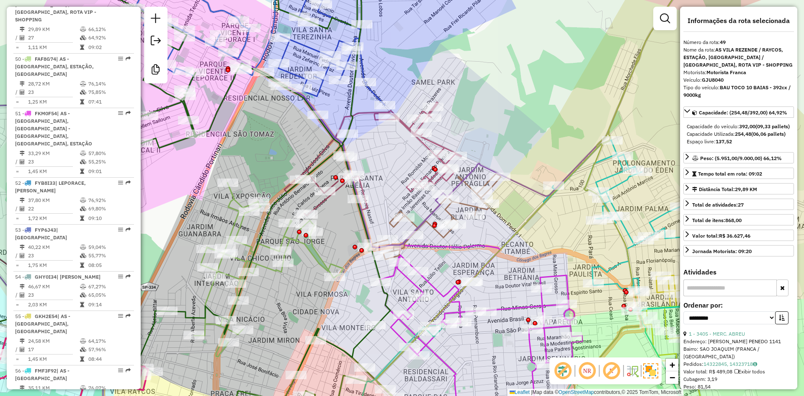
drag, startPoint x: 331, startPoint y: 265, endPoint x: 341, endPoint y: 246, distance: 21.3
click at [341, 246] on div "Janela de atendimento Grade de atendimento Capacidade Transportadoras Veículos …" at bounding box center [402, 198] width 804 height 396
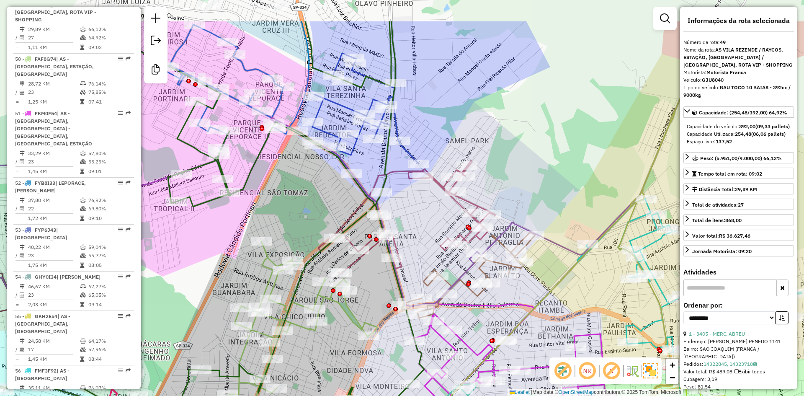
drag, startPoint x: 302, startPoint y: 189, endPoint x: 386, endPoint y: 277, distance: 121.7
click at [386, 277] on div "Janela de atendimento Grade de atendimento Capacidade Transportadoras Veículos …" at bounding box center [402, 198] width 804 height 396
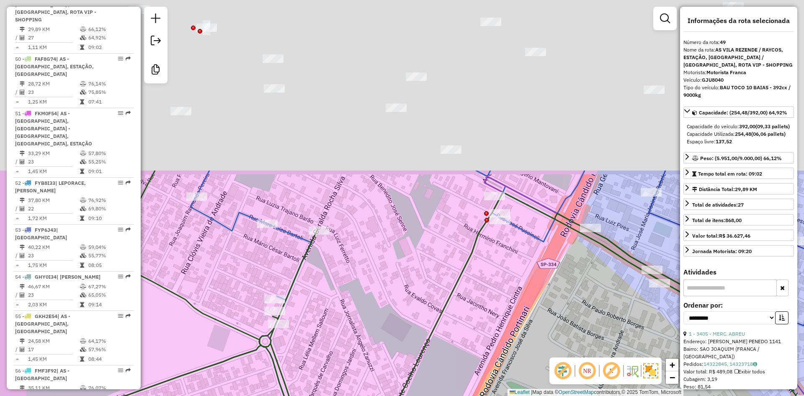
drag, startPoint x: 311, startPoint y: 328, endPoint x: 319, endPoint y: 368, distance: 40.7
click at [320, 395] on html "Aguarde... Pop-up bloqueado! Seu navegador bloqueou automáticamente a abertura …" at bounding box center [402, 198] width 804 height 396
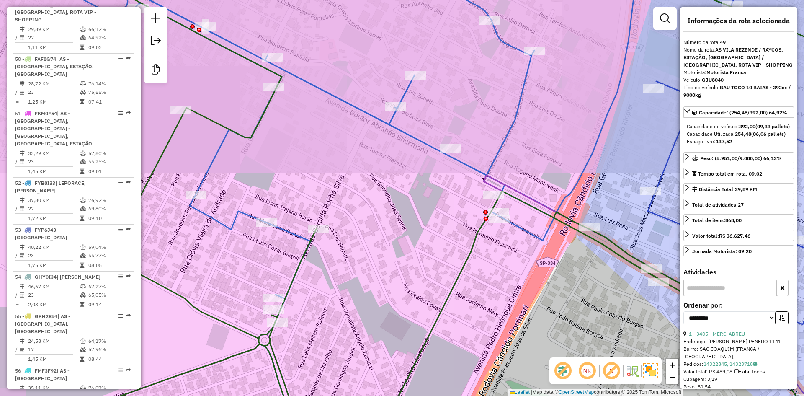
drag, startPoint x: 322, startPoint y: 272, endPoint x: 318, endPoint y: 256, distance: 16.6
click at [322, 272] on div "Rota 58 - Placa GEL9650 23970 - MEGA TABACOS Janela de atendimento Grade de ate…" at bounding box center [402, 198] width 804 height 396
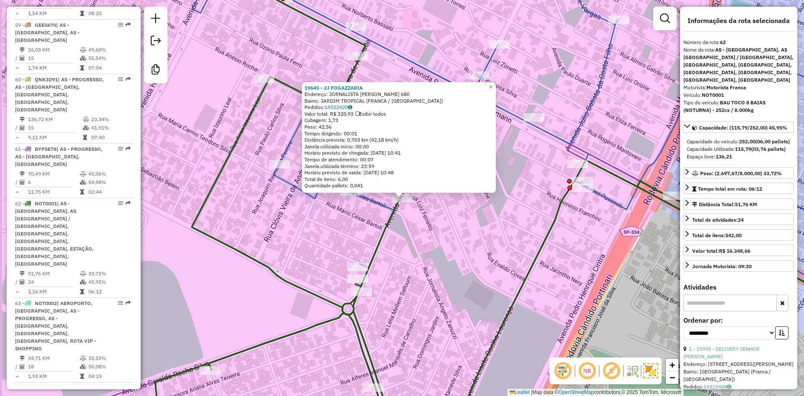
scroll to position [3240, 0]
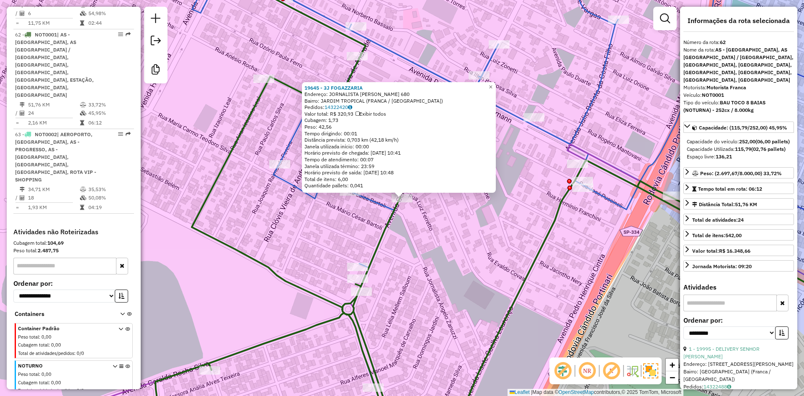
click at [326, 229] on div "19645 - 3J FOGAZZARIA Endereço: JORNALISTA ANGELO ZANUZZI 680 Bairro: JARDIM TR…" at bounding box center [402, 198] width 804 height 396
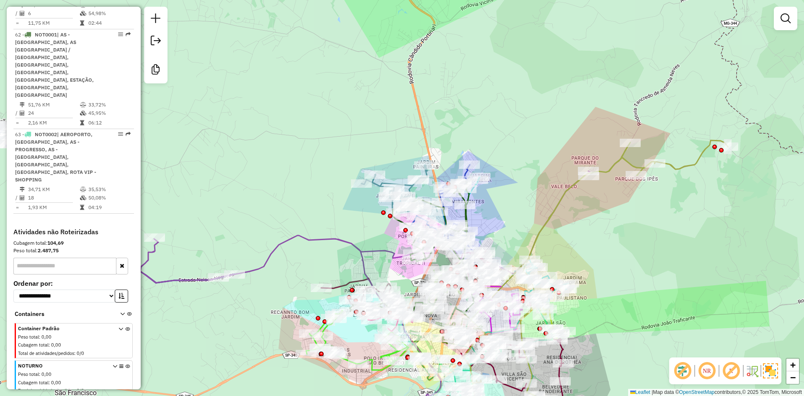
click at [612, 166] on icon at bounding box center [596, 287] width 264 height 295
select select "**********"
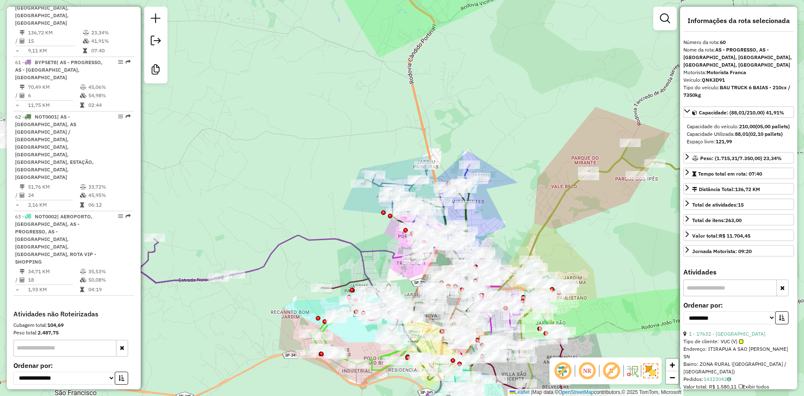
scroll to position [3123, 0]
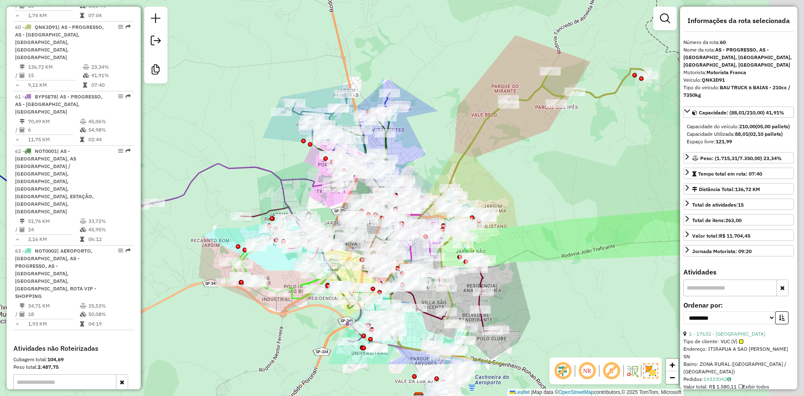
drag, startPoint x: 553, startPoint y: 156, endPoint x: 550, endPoint y: 152, distance: 5.3
click at [550, 152] on div "Janela de atendimento Grade de atendimento Capacidade Transportadoras Veículos …" at bounding box center [402, 198] width 804 height 396
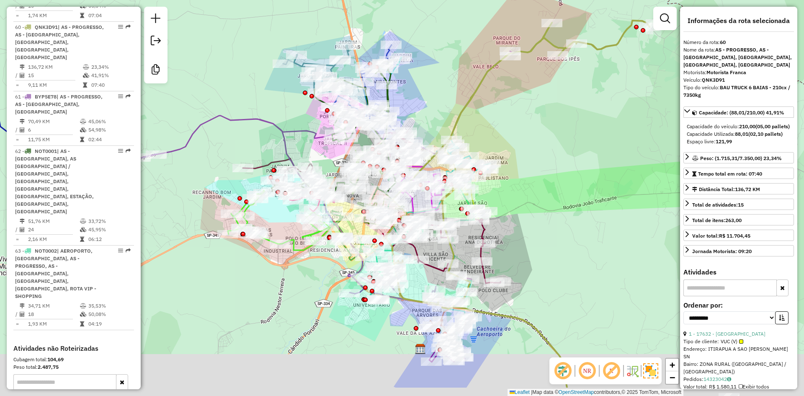
drag, startPoint x: 553, startPoint y: 129, endPoint x: 556, endPoint y: 133, distance: 5.0
click at [553, 129] on div "Janela de atendimento Grade de atendimento Capacidade Transportadoras Veículos …" at bounding box center [402, 198] width 804 height 396
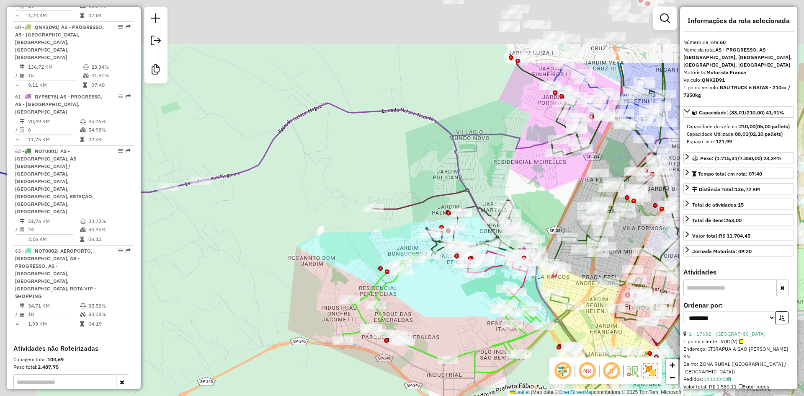
drag, startPoint x: 389, startPoint y: 169, endPoint x: 542, endPoint y: 330, distance: 222.3
click at [544, 330] on div "Janela de atendimento Grade de atendimento Capacidade Transportadoras Veículos …" at bounding box center [402, 198] width 804 height 396
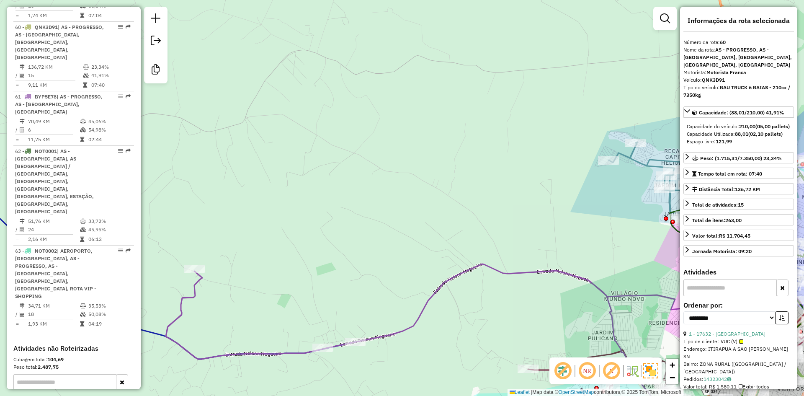
drag, startPoint x: 340, startPoint y: 186, endPoint x: 352, endPoint y: 155, distance: 33.1
click at [349, 146] on div "Rota 61 - Placa BYP5E78 21542 - PESQ PAGUE B JARDIM Janela de atendimento Grade…" at bounding box center [402, 198] width 804 height 396
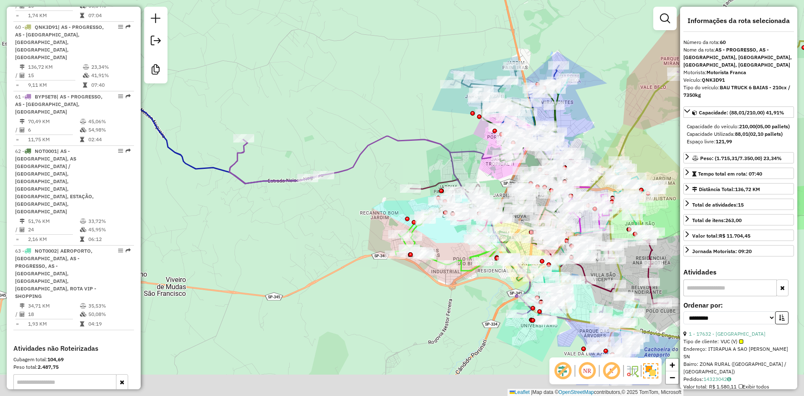
drag, startPoint x: 328, startPoint y: 213, endPoint x: 296, endPoint y: 187, distance: 41.6
click at [294, 187] on div "Janela de atendimento Grade de atendimento Capacidade Transportadoras Veículos …" at bounding box center [402, 198] width 804 height 396
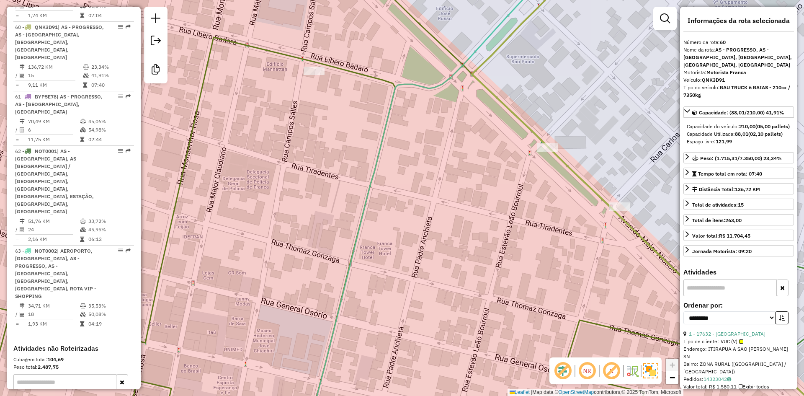
drag, startPoint x: 319, startPoint y: 97, endPoint x: 324, endPoint y: 126, distance: 29.2
click at [317, 104] on div "Rota 48 - Placa FKR5F84 1674 - SUP.FRANCANO Janela de atendimento Grade de aten…" at bounding box center [402, 198] width 804 height 396
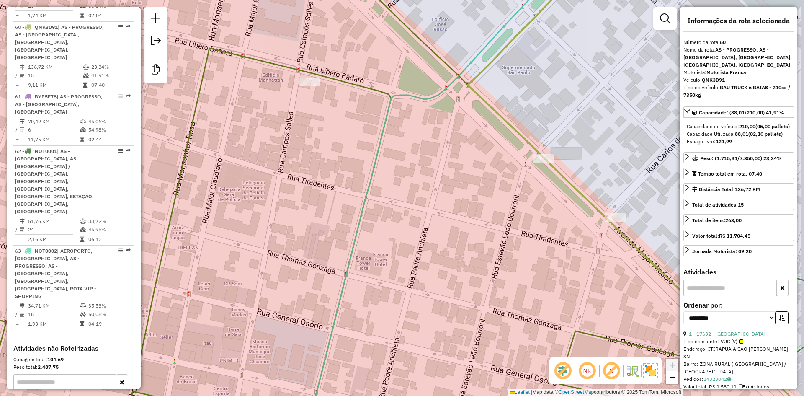
drag, startPoint x: 323, startPoint y: 131, endPoint x: 244, endPoint y: 318, distance: 202.5
click at [244, 318] on div "Janela de atendimento Grade de atendimento Capacidade Transportadoras Veículos …" at bounding box center [402, 198] width 804 height 396
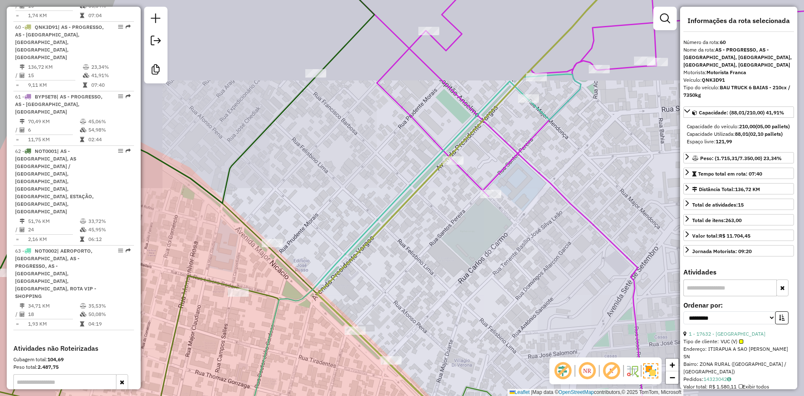
drag, startPoint x: 385, startPoint y: 234, endPoint x: 396, endPoint y: 216, distance: 20.2
click at [387, 234] on icon at bounding box center [475, 198] width 317 height 475
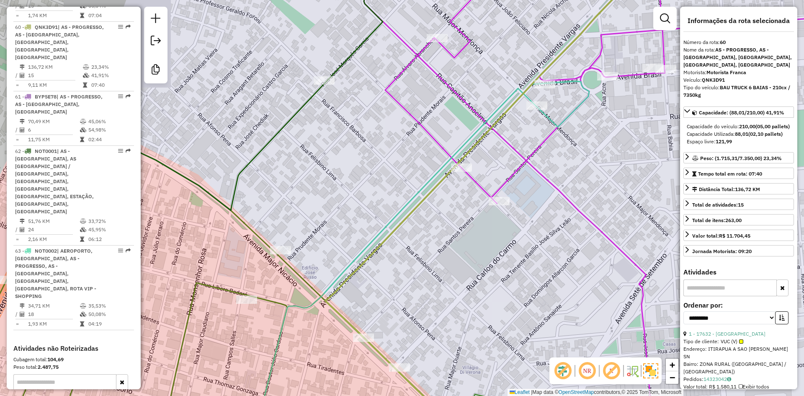
click at [432, 122] on div "Janela de atendimento Grade de atendimento Capacidade Transportadoras Veículos …" at bounding box center [402, 198] width 804 height 396
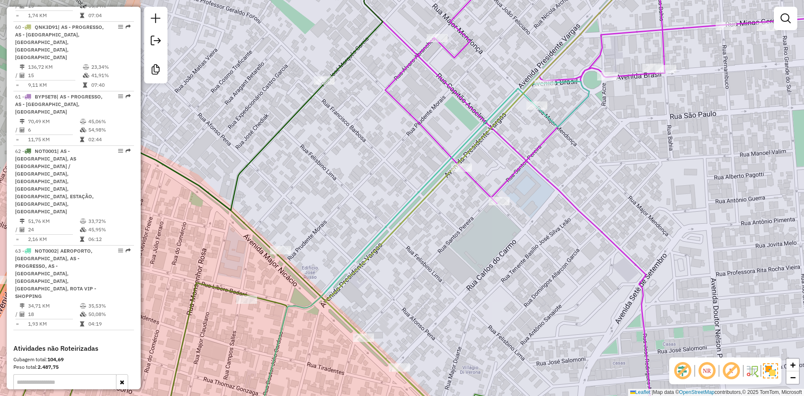
click at [421, 131] on icon at bounding box center [624, 198] width 520 height 475
select select "**********"
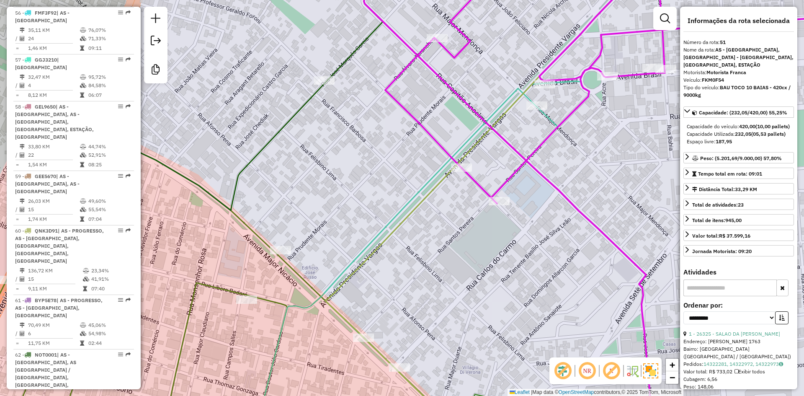
scroll to position [2671, 0]
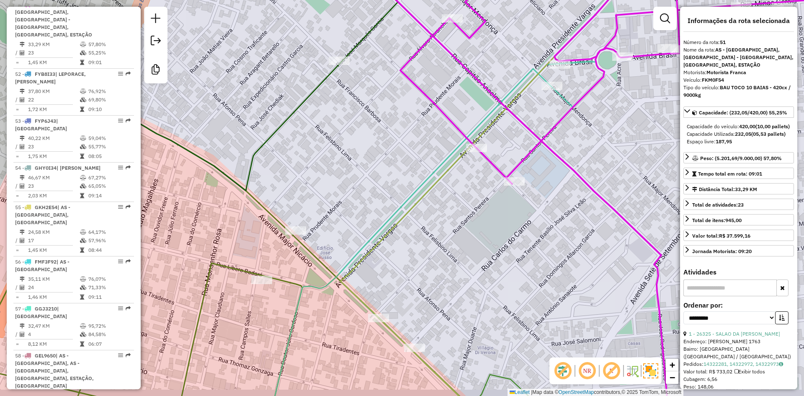
drag, startPoint x: 359, startPoint y: 175, endPoint x: 377, endPoint y: 155, distance: 27.0
click at [376, 155] on div "Janela de atendimento Grade de atendimento Capacidade Transportadoras Veículos …" at bounding box center [402, 198] width 804 height 396
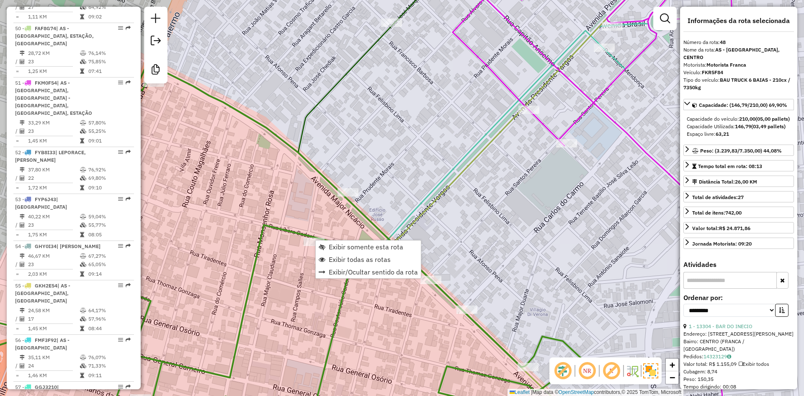
scroll to position [2515, 0]
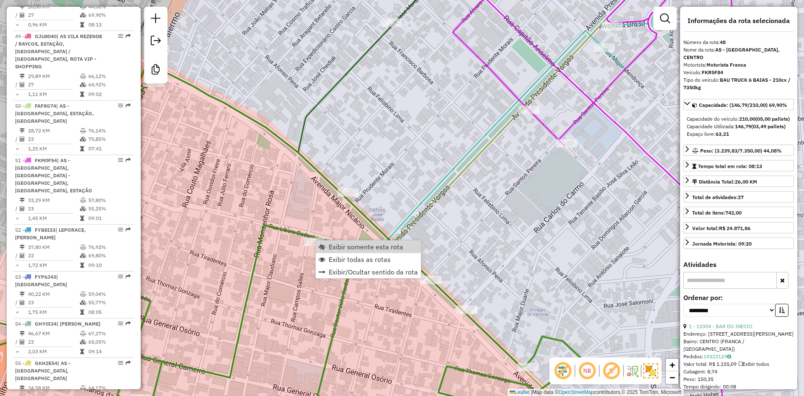
click at [303, 220] on div "Rota 48 - Placa FKR5F84 1674 - SUP.FRANCANO Janela de atendimento Grade de aten…" at bounding box center [402, 198] width 804 height 396
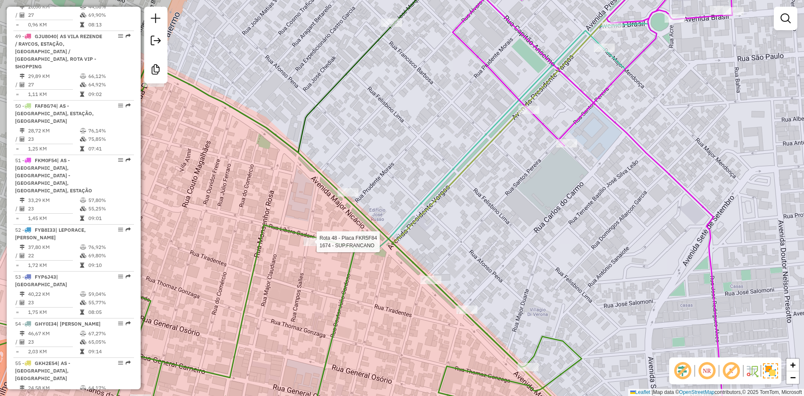
select select "**********"
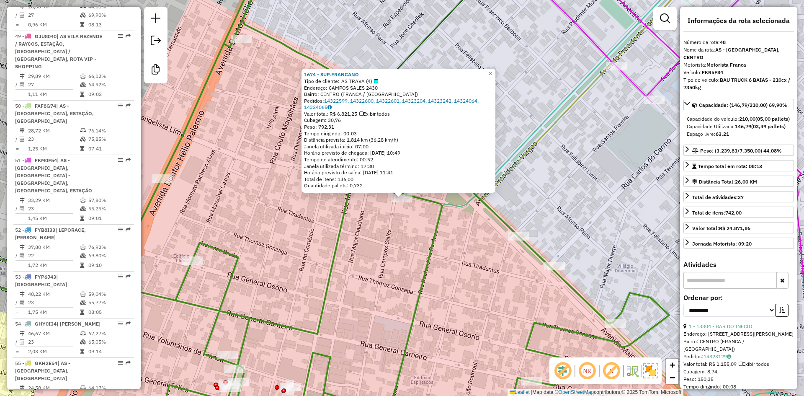
click at [337, 72] on strong "1674 - SUP.FRANCANO" at bounding box center [331, 74] width 55 height 6
drag, startPoint x: 402, startPoint y: 276, endPoint x: 417, endPoint y: 271, distance: 16.0
click at [401, 276] on div "1674 - SUP.FRANCANO Tipo de cliente: AS TRAVA (4) Endereço: CAMPOS SALES 2430 B…" at bounding box center [402, 198] width 804 height 396
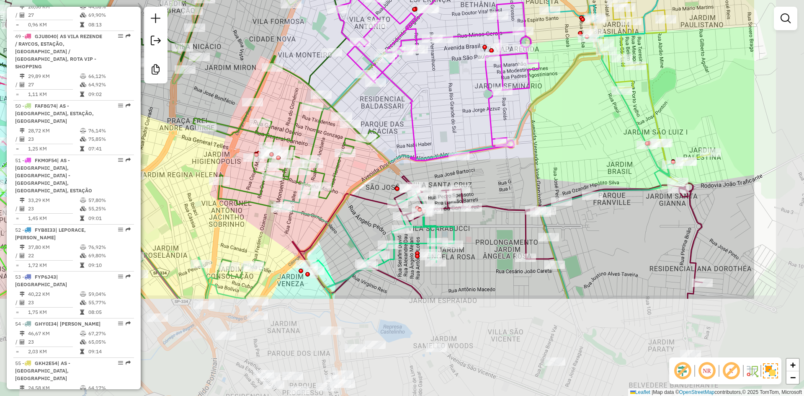
drag, startPoint x: 558, startPoint y: 231, endPoint x: 457, endPoint y: 143, distance: 134.0
click at [437, 96] on div "Janela de atendimento Grade de atendimento Capacidade Transportadoras Veículos …" at bounding box center [402, 198] width 804 height 396
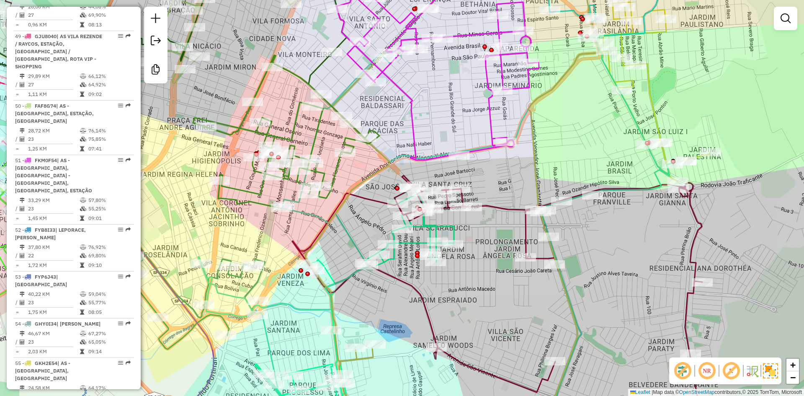
click at [450, 222] on icon at bounding box center [353, 311] width 199 height 247
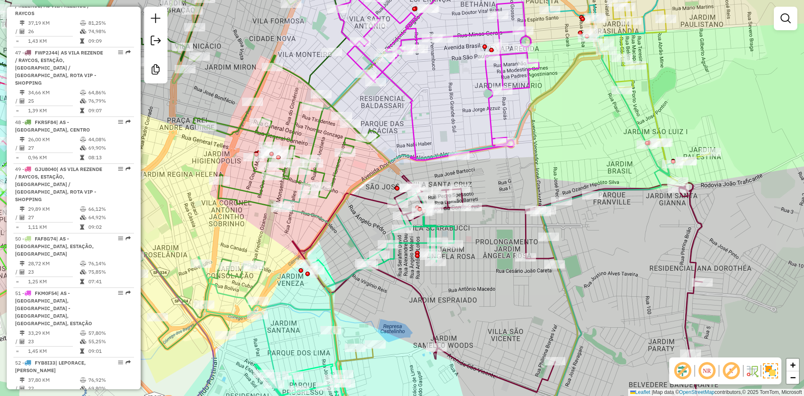
select select "**********"
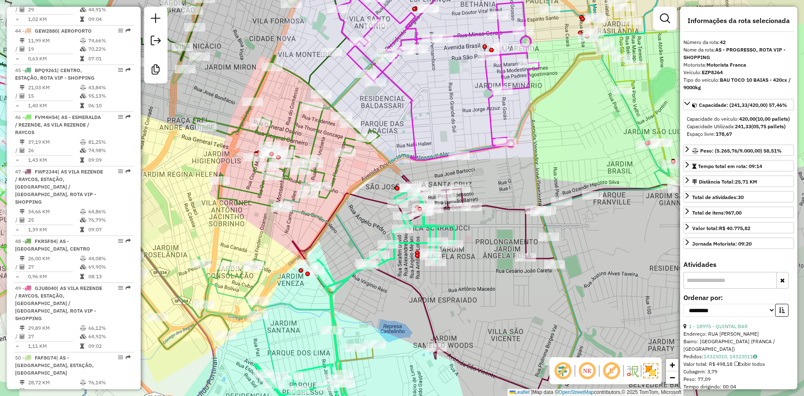
scroll to position [2219, 0]
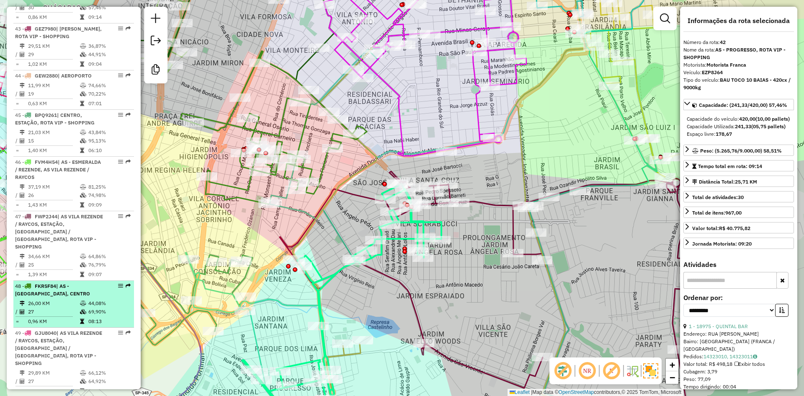
drag, startPoint x: 494, startPoint y: 277, endPoint x: 98, endPoint y: 334, distance: 400.4
click at [475, 273] on div "Janela de atendimento Grade de atendimento Capacidade Transportadoras Veículos …" at bounding box center [402, 198] width 804 height 396
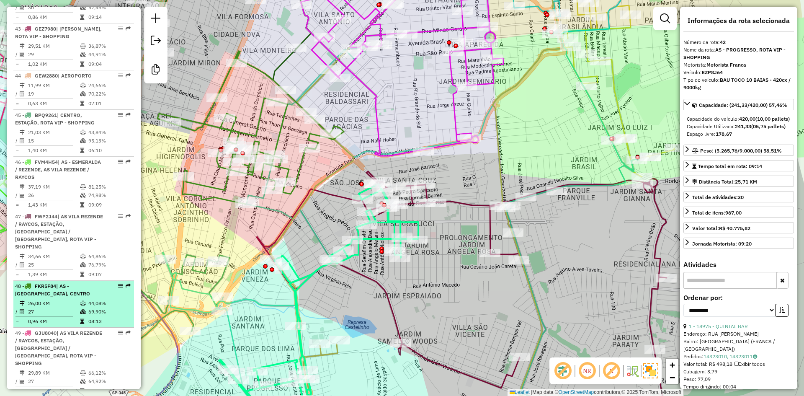
click at [54, 307] on td "26,00 KM" at bounding box center [54, 303] width 52 height 8
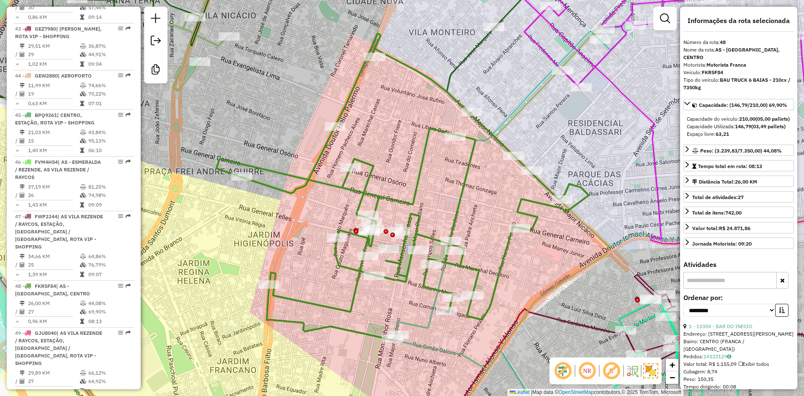
click at [375, 166] on icon at bounding box center [402, 186] width 372 height 306
drag, startPoint x: 375, startPoint y: 166, endPoint x: 398, endPoint y: 118, distance: 53.4
click at [374, 166] on icon at bounding box center [401, 186] width 372 height 306
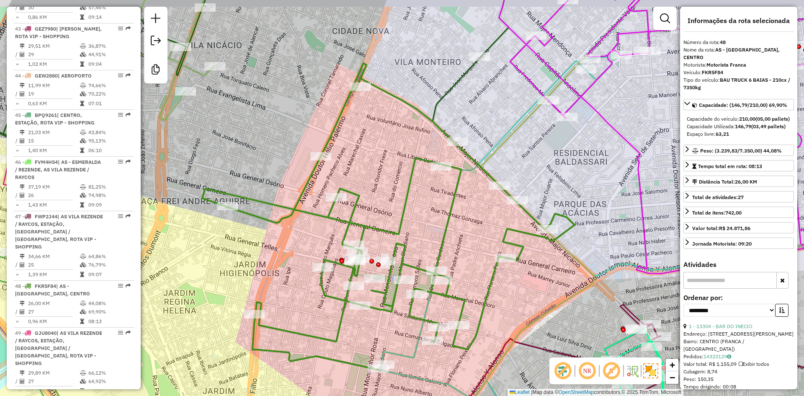
drag, startPoint x: 386, startPoint y: 149, endPoint x: 342, endPoint y: 219, distance: 82.9
click at [342, 219] on div "Janela de atendimento Grade de atendimento Capacidade Transportadoras Veículos …" at bounding box center [402, 198] width 804 height 396
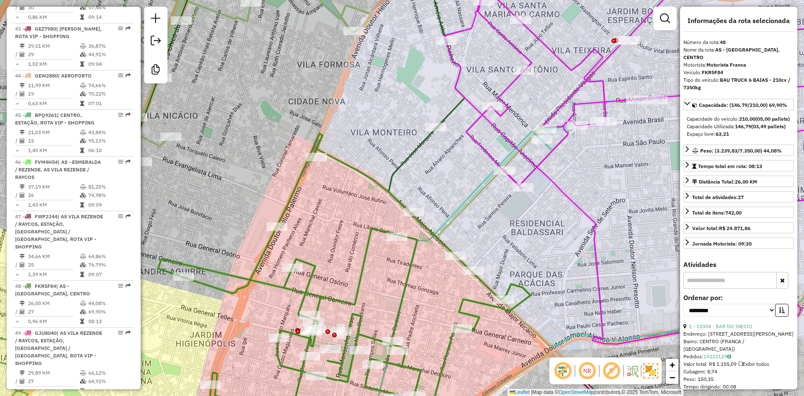
click at [350, 98] on div "Janela de atendimento Grade de atendimento Capacidade Transportadoras Veículos …" at bounding box center [402, 198] width 804 height 396
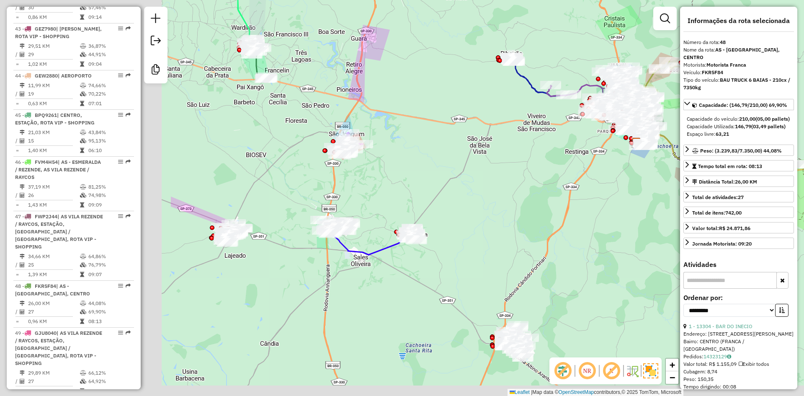
drag, startPoint x: 483, startPoint y: 226, endPoint x: 587, endPoint y: 98, distance: 164.2
click at [771, 95] on hb-router-mapa "Informações da Sessão 979573 - 15/08/2025 Criação: 14/08/2025 17:34 Desbloquear…" at bounding box center [402, 198] width 804 height 396
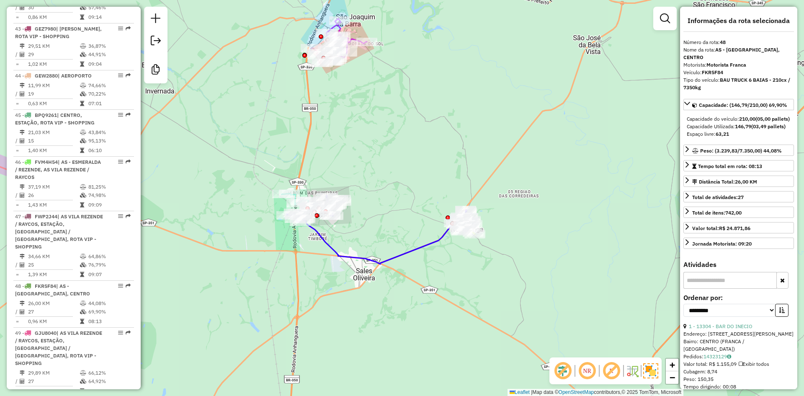
drag, startPoint x: 418, startPoint y: 195, endPoint x: 477, endPoint y: 189, distance: 59.3
click at [498, 189] on div "Janela de atendimento Grade de atendimento Capacidade Transportadoras Veículos …" at bounding box center [402, 198] width 804 height 396
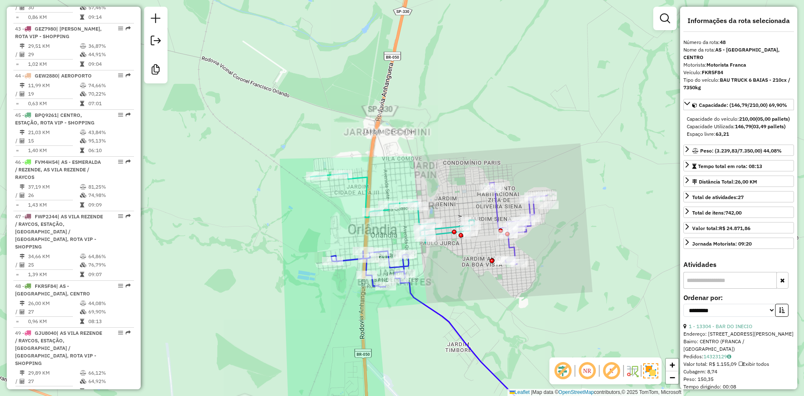
click at [432, 142] on div "Janela de atendimento Grade de atendimento Capacidade Transportadoras Veículos …" at bounding box center [402, 198] width 804 height 396
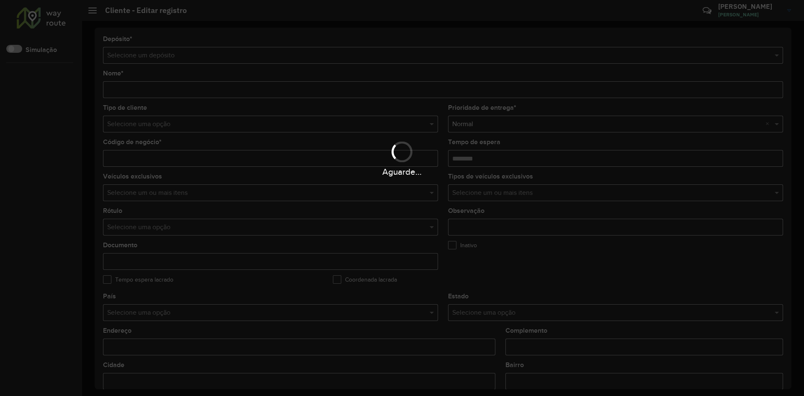
type input "**********"
type input "****"
type input "********"
type input "**********"
type input "******"
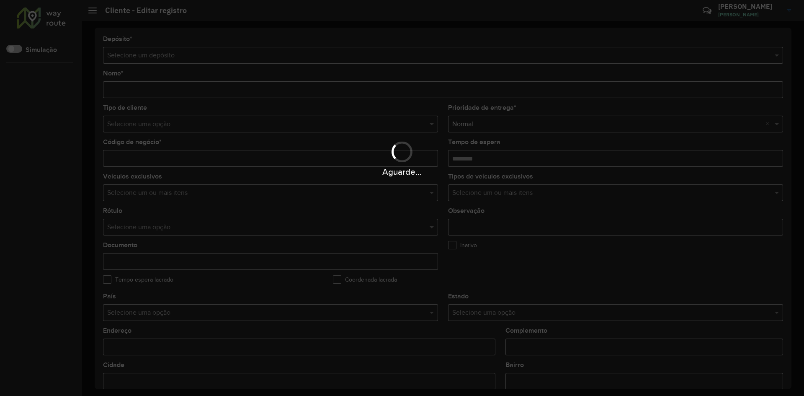
type input "******"
type input "*********"
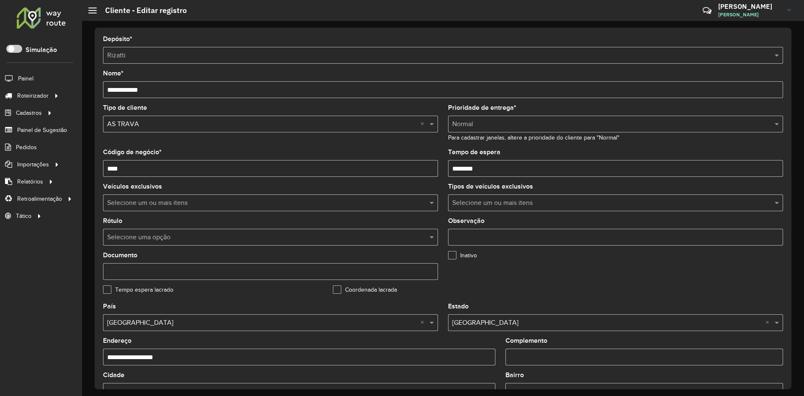
click at [488, 240] on input "Observação" at bounding box center [615, 237] width 335 height 17
type input "**********"
click at [533, 272] on formly-field "Inativo" at bounding box center [558, 269] width 230 height 34
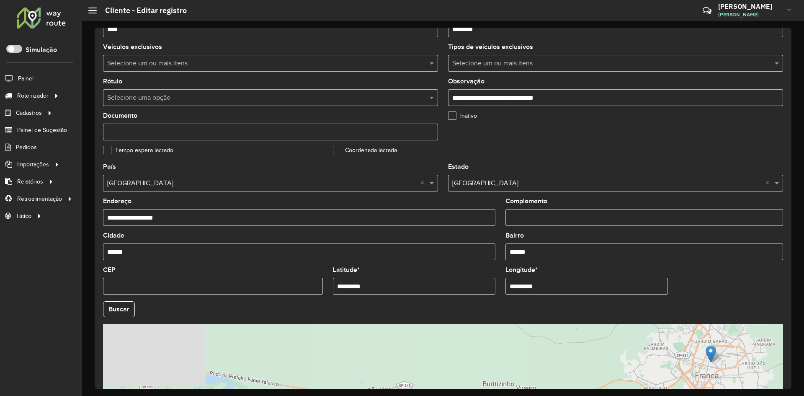
scroll to position [237, 0]
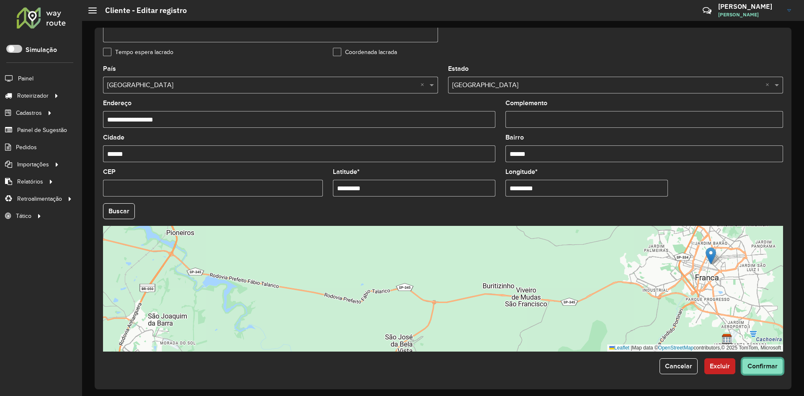
click at [756, 366] on span "Confirmar" at bounding box center [762, 365] width 30 height 7
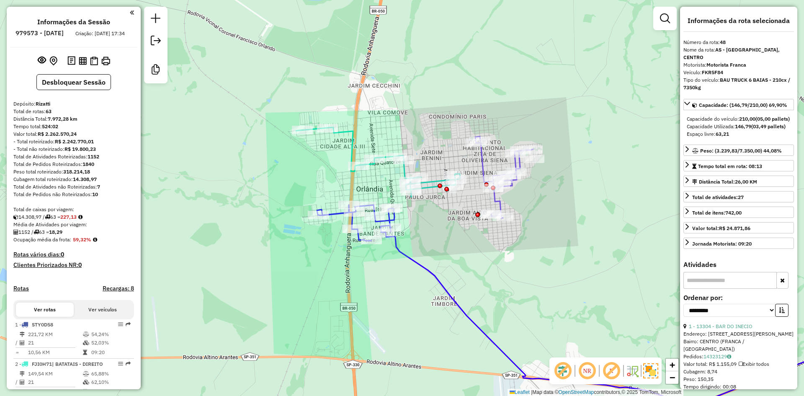
select select "**********"
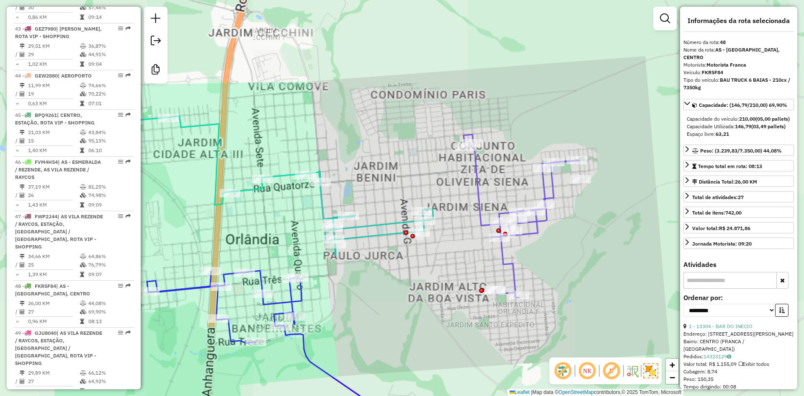
drag, startPoint x: 518, startPoint y: 164, endPoint x: 474, endPoint y: 145, distance: 47.6
click at [466, 144] on div "Janela de atendimento Grade de atendimento Capacidade Transportadoras Veículos …" at bounding box center [402, 198] width 804 height 396
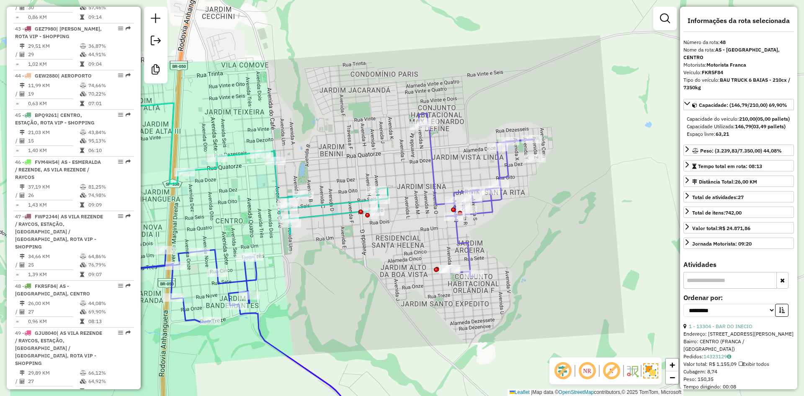
click at [260, 279] on icon at bounding box center [237, 342] width 270 height 186
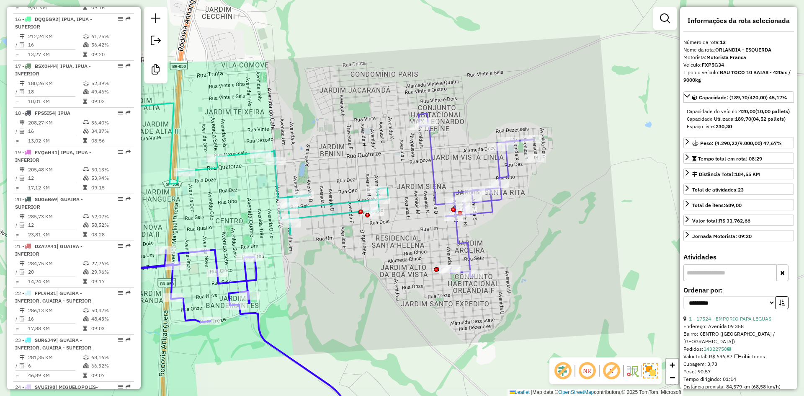
scroll to position [882, 0]
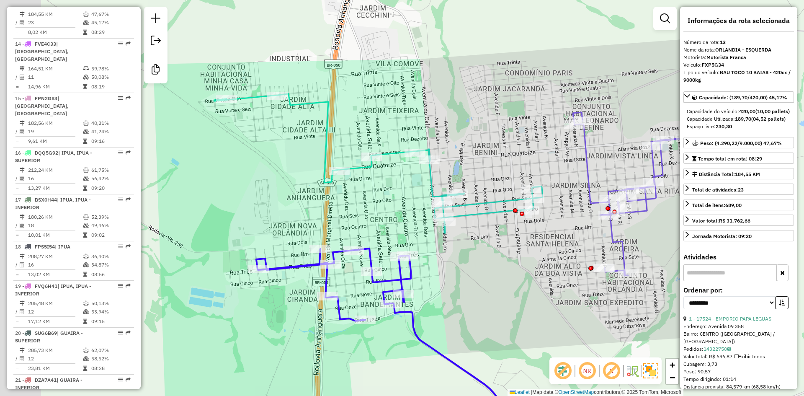
drag, startPoint x: 305, startPoint y: 276, endPoint x: 442, endPoint y: 276, distance: 137.3
click at [442, 276] on div "Janela de atendimento Grade de atendimento Capacidade Transportadoras Veículos …" at bounding box center [402, 198] width 804 height 396
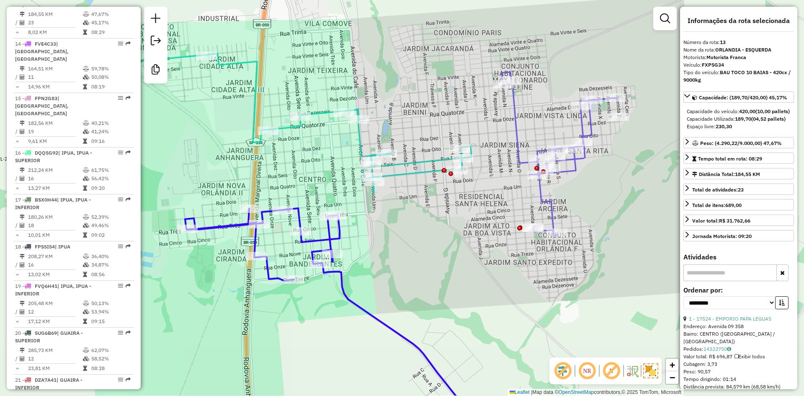
drag, startPoint x: 388, startPoint y: 203, endPoint x: 319, endPoint y: 170, distance: 77.5
click at [316, 163] on div "Janela de atendimento Grade de atendimento Capacidade Transportadoras Veículos …" at bounding box center [402, 198] width 804 height 396
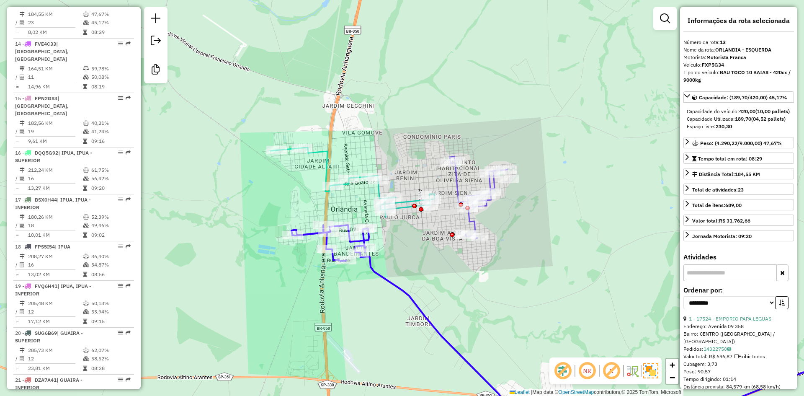
drag, startPoint x: 400, startPoint y: 233, endPoint x: 404, endPoint y: 240, distance: 8.6
click at [404, 240] on div "Janela de atendimento Grade de atendimento Capacidade Transportadoras Veículos …" at bounding box center [402, 198] width 804 height 396
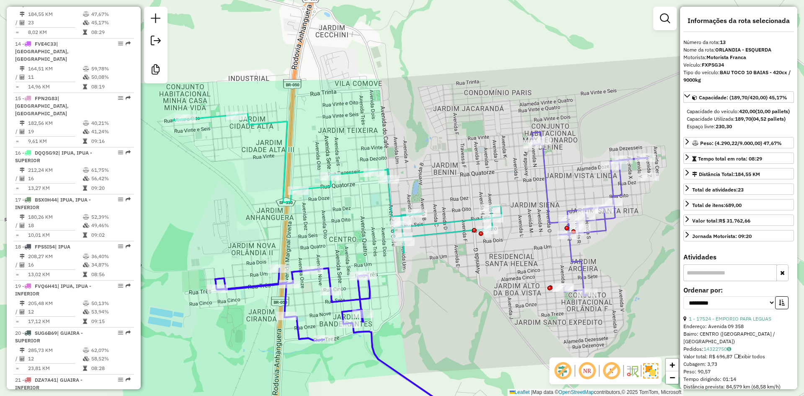
drag, startPoint x: 404, startPoint y: 248, endPoint x: 439, endPoint y: 301, distance: 63.2
click at [439, 301] on div "Janela de atendimento Grade de atendimento Capacidade Transportadoras Veículos …" at bounding box center [402, 198] width 804 height 396
click at [483, 130] on div "Janela de atendimento Grade de atendimento Capacidade Transportadoras Veículos …" at bounding box center [402, 198] width 804 height 396
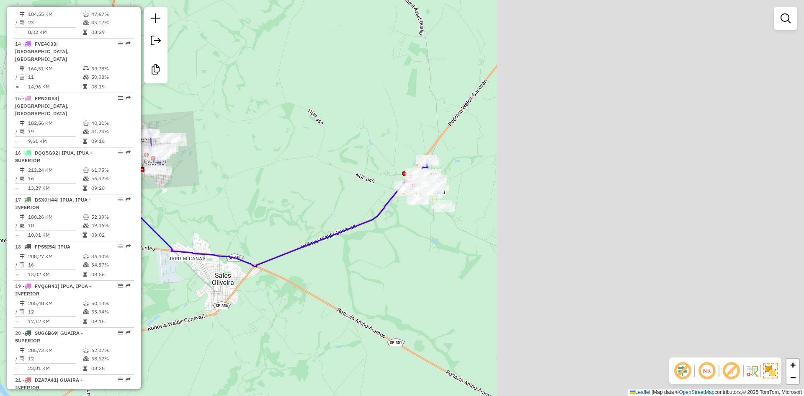
drag, startPoint x: 579, startPoint y: 146, endPoint x: 240, endPoint y: 145, distance: 339.0
click at [228, 146] on div "Rota 9 - Placa FQQ0C73 12662 - BAR DA CARMINHA Janela de atendimento Grade de a…" at bounding box center [402, 198] width 804 height 396
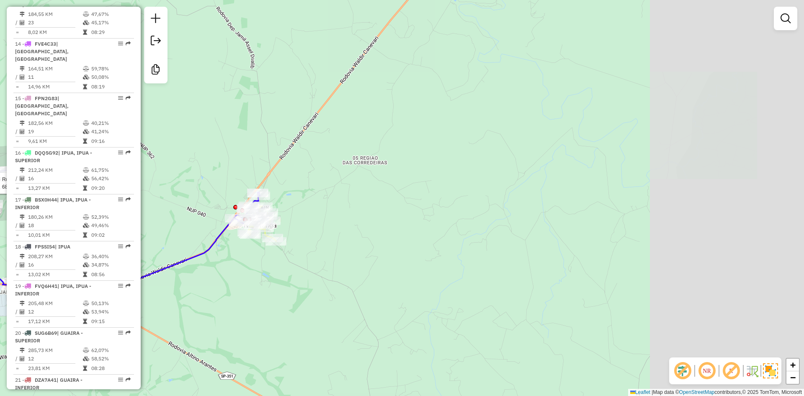
drag, startPoint x: 359, startPoint y: 170, endPoint x: 170, endPoint y: 237, distance: 200.3
click at [99, 264] on hb-router-mapa "Informações da Sessão 979573 - 15/08/2025 Criação: 14/08/2025 17:34 Desbloquear…" at bounding box center [402, 198] width 804 height 396
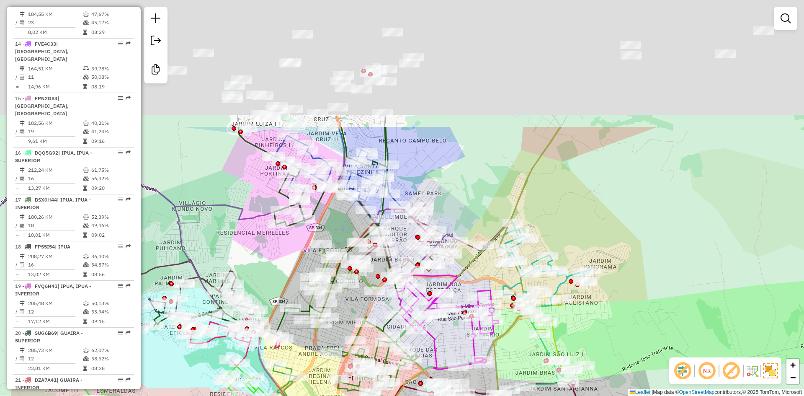
drag, startPoint x: 452, startPoint y: 12, endPoint x: 417, endPoint y: 231, distance: 222.1
click at [417, 231] on div "Rota 9 - Placa FQQ0C73 12662 - BAR DA CARMINHA Rota 11 - Placa FZW6C93 19312 - …" at bounding box center [402, 198] width 804 height 396
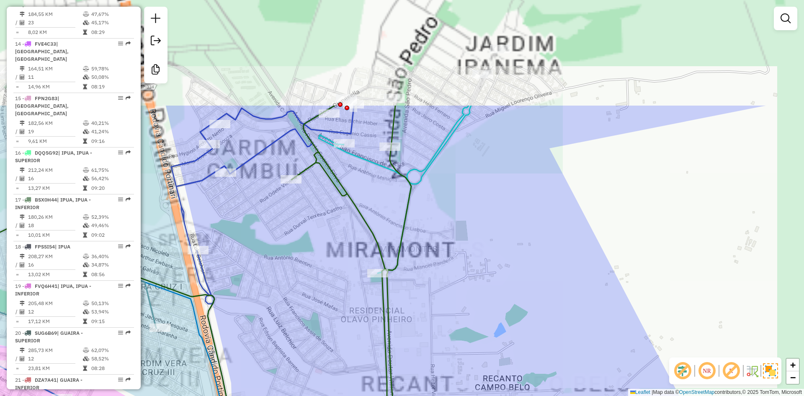
drag, startPoint x: 388, startPoint y: 166, endPoint x: 314, endPoint y: 283, distance: 138.3
click at [310, 295] on div "Rota 9 - Placa FQQ0C73 12662 - BAR DA CARMINHA Rota 11 - Placa FZW6C93 19312 - …" at bounding box center [402, 198] width 804 height 396
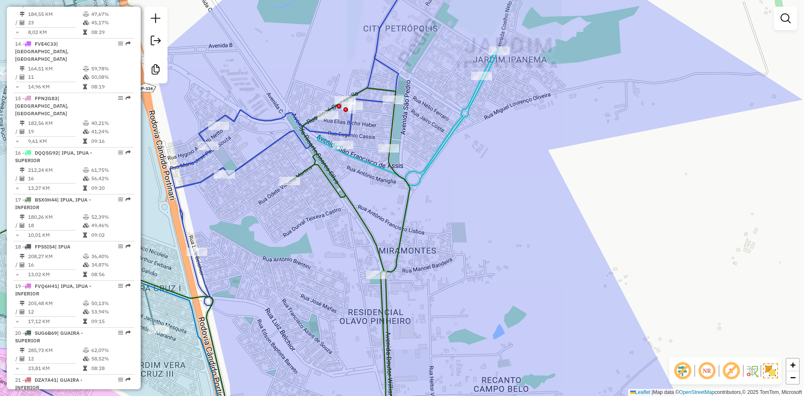
click at [425, 163] on icon at bounding box center [407, 162] width 180 height 224
select select "**********"
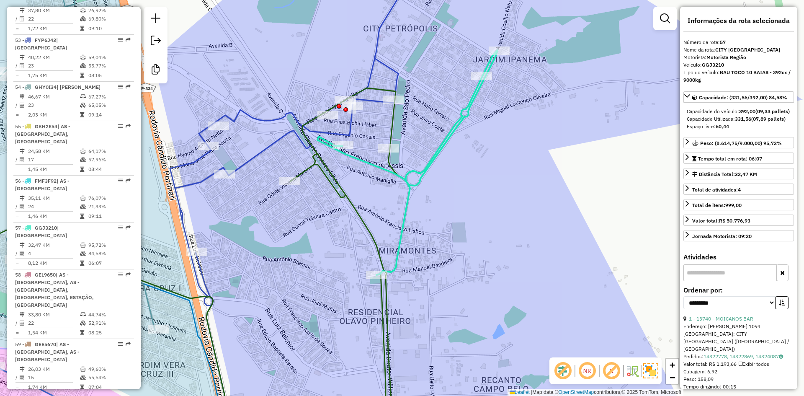
scroll to position [2960, 0]
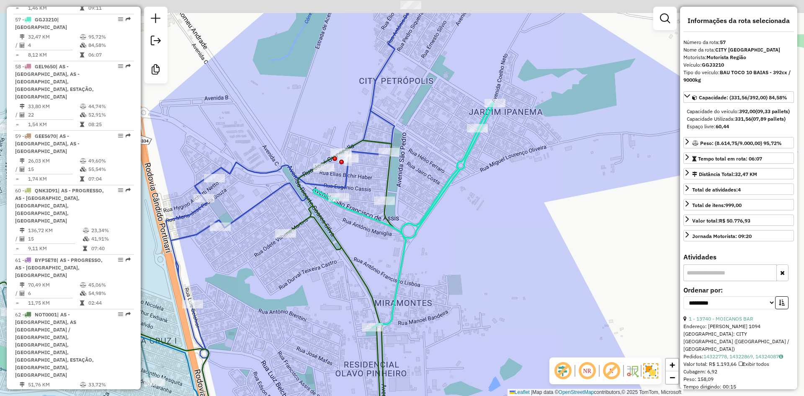
drag, startPoint x: 421, startPoint y: 124, endPoint x: 417, endPoint y: 177, distance: 52.5
click at [417, 177] on div "Janela de atendimento Grade de atendimento Capacidade Transportadoras Veículos …" at bounding box center [402, 198] width 804 height 396
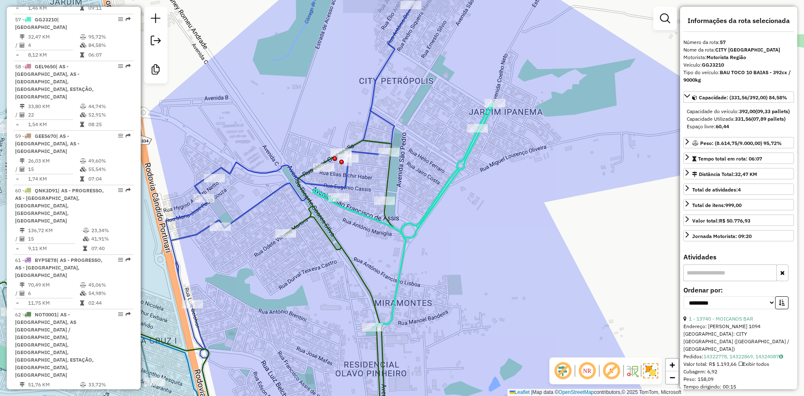
click at [380, 112] on icon at bounding box center [289, 220] width 247 height 429
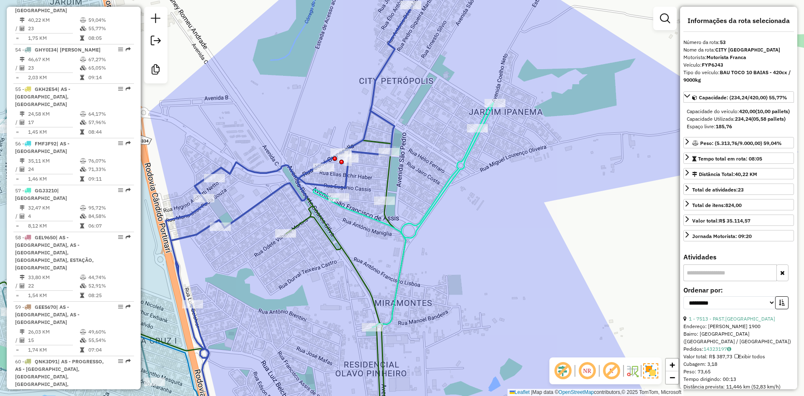
scroll to position [2780, 0]
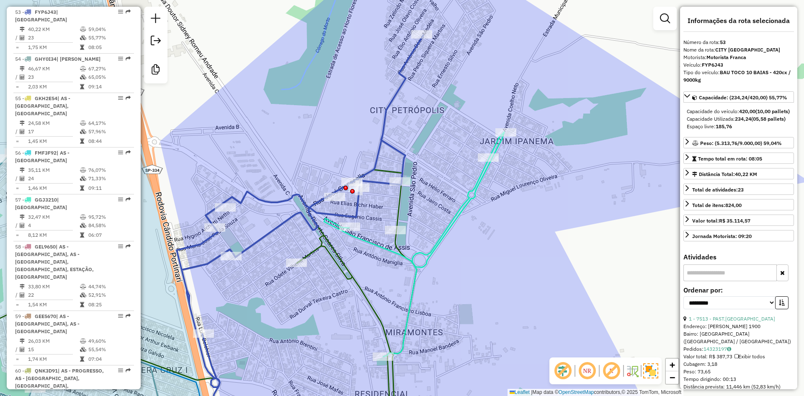
drag, startPoint x: 434, startPoint y: 136, endPoint x: 435, endPoint y: 145, distance: 8.4
click at [435, 144] on div "Janela de atendimento Grade de atendimento Capacidade Transportadoras Veículos …" at bounding box center [402, 198] width 804 height 396
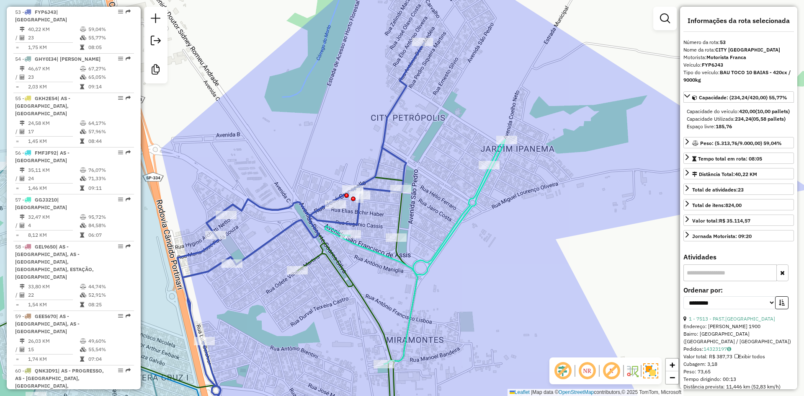
click at [396, 211] on icon at bounding box center [169, 306] width 498 height 258
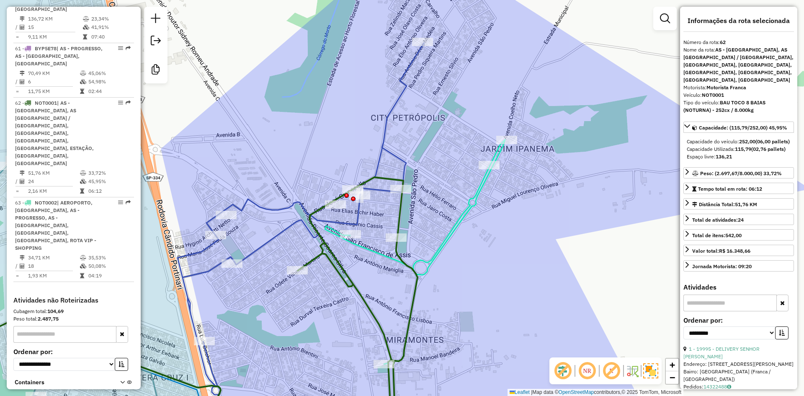
scroll to position [3240, 0]
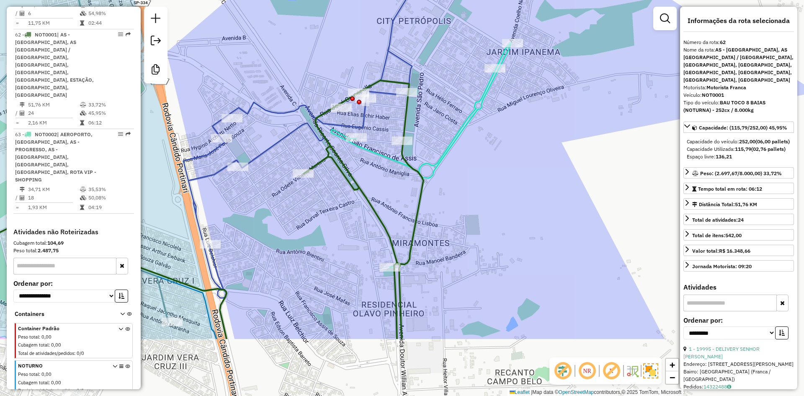
drag, startPoint x: 435, startPoint y: 151, endPoint x: 437, endPoint y: 111, distance: 39.8
click at [437, 111] on div "Janela de atendimento Grade de atendimento Capacidade Transportadoras Veículos …" at bounding box center [402, 198] width 804 height 396
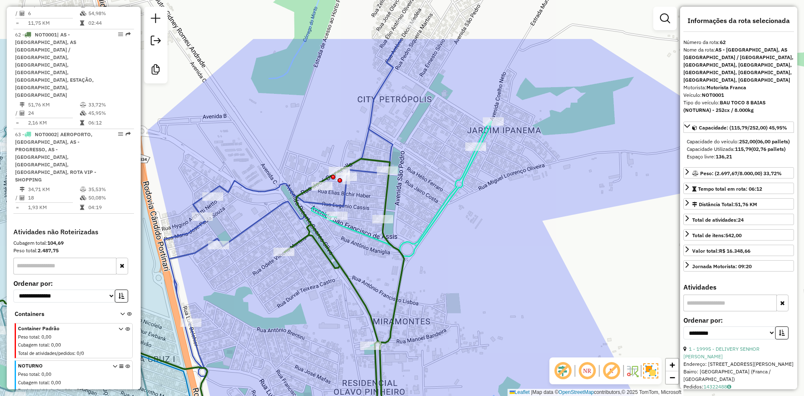
drag, startPoint x: 352, startPoint y: 266, endPoint x: 332, endPoint y: 344, distance: 80.6
click at [332, 344] on div "Janela de atendimento Grade de atendimento Capacidade Transportadoras Veículos …" at bounding box center [402, 198] width 804 height 396
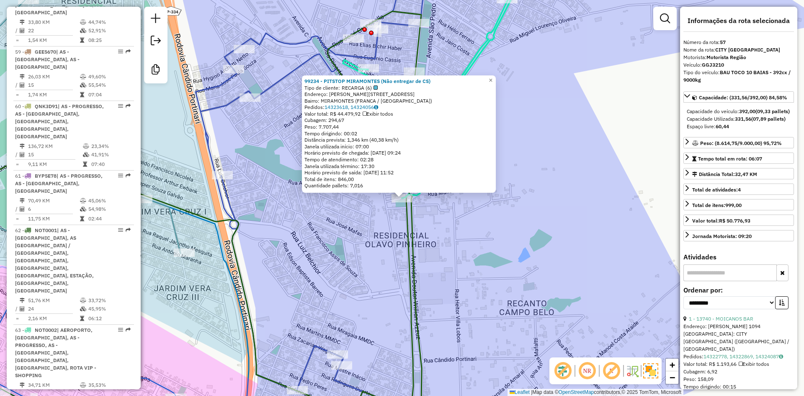
scroll to position [2960, 0]
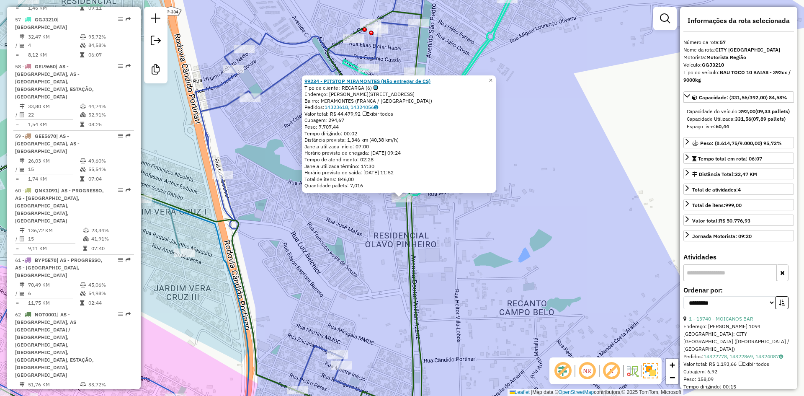
click at [351, 80] on strong "99234 - PITSTOP MIRAMONTES (Não entregar de CS)" at bounding box center [367, 81] width 126 height 6
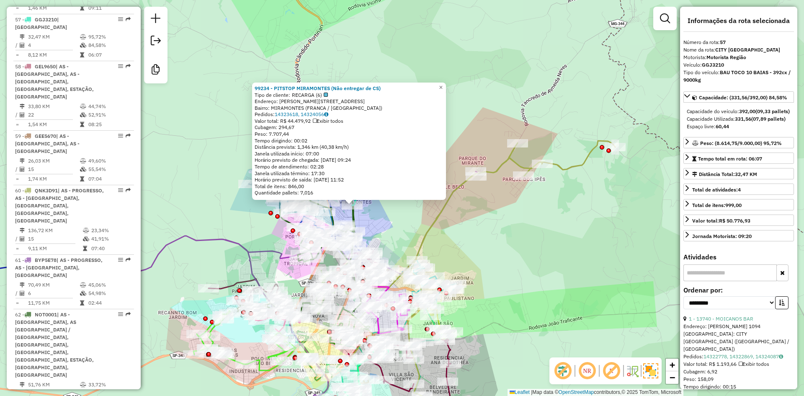
click at [414, 238] on div "Rota 53 - Placa FYP6J43 1851 - BAR DA ADELIZA Rota 53 - Placa FYP6J43 6078 - VA…" at bounding box center [402, 198] width 804 height 396
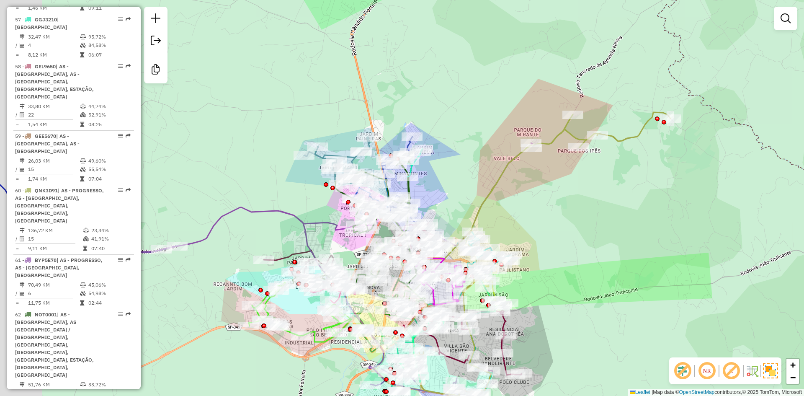
drag, startPoint x: 414, startPoint y: 231, endPoint x: 469, endPoint y: 203, distance: 62.1
click at [469, 203] on div "Janela de atendimento Grade de atendimento Capacidade Transportadoras Veículos …" at bounding box center [402, 198] width 804 height 396
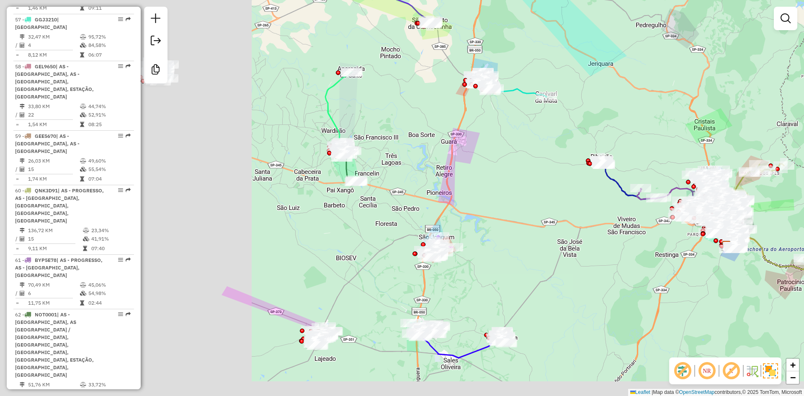
drag, startPoint x: 362, startPoint y: 224, endPoint x: 593, endPoint y: 205, distance: 231.0
click at [593, 205] on div "Janela de atendimento Grade de atendimento Capacidade Transportadoras Veículos …" at bounding box center [402, 198] width 804 height 396
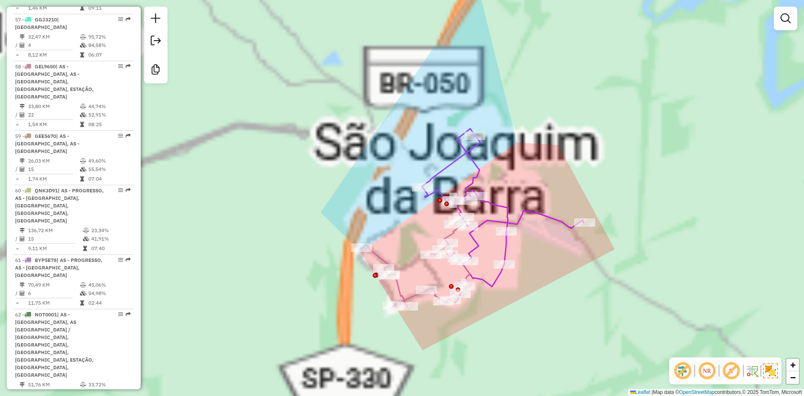
click at [536, 28] on div "Rota 36 - Placa GEA6570 19270 - MERCEARIA VARANDAO Janela de atendimento Grade …" at bounding box center [402, 198] width 804 height 396
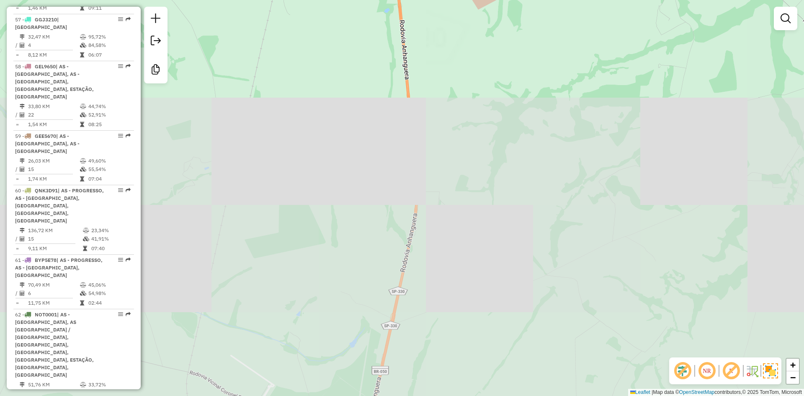
drag, startPoint x: 523, startPoint y: 111, endPoint x: 549, endPoint y: -18, distance: 131.5
click at [549, 0] on html "Aguarde... Pop-up bloqueado! Seu navegador bloqueou automáticamente a abertura …" at bounding box center [402, 198] width 804 height 396
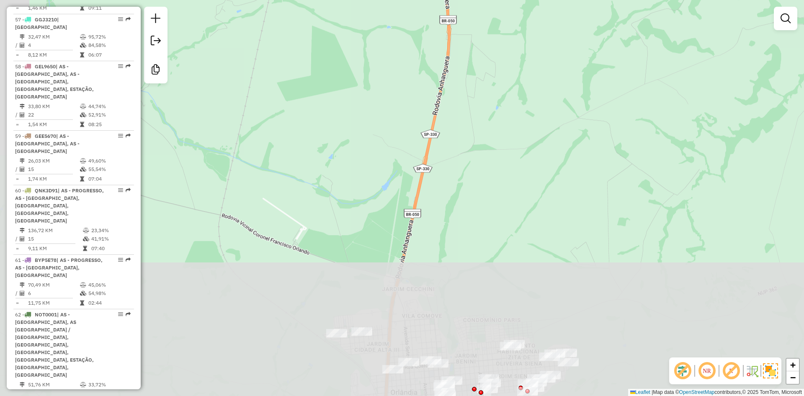
drag, startPoint x: 512, startPoint y: 203, endPoint x: 444, endPoint y: -26, distance: 238.5
click at [444, 0] on html "Aguarde... Pop-up bloqueado! Seu navegador bloqueou automáticamente a abertura …" at bounding box center [402, 198] width 804 height 396
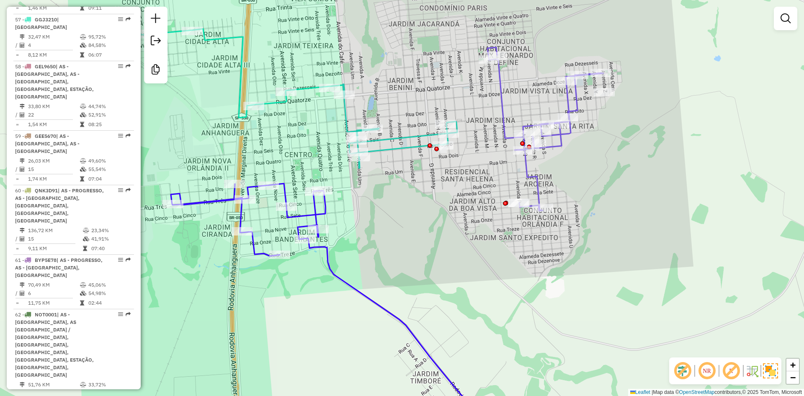
click at [411, 150] on icon at bounding box center [292, 98] width 329 height 139
select select "**********"
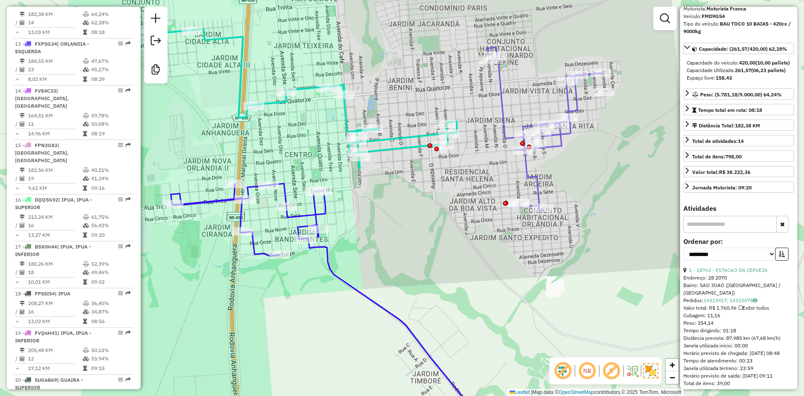
scroll to position [70, 0]
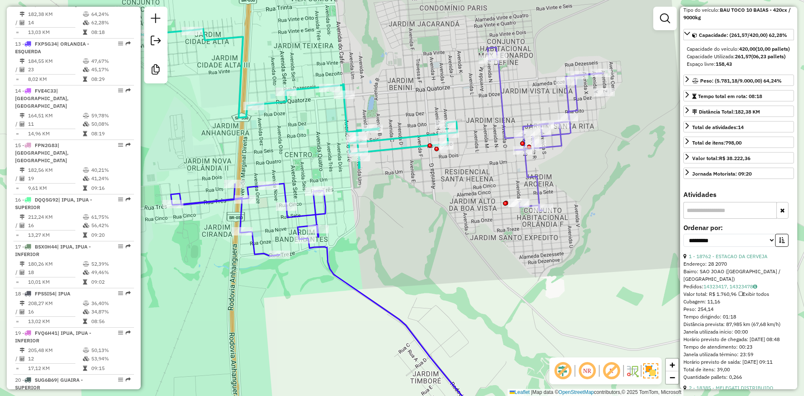
click at [397, 202] on div "Janela de atendimento Grade de atendimento Capacidade Transportadoras Veículos …" at bounding box center [402, 198] width 804 height 396
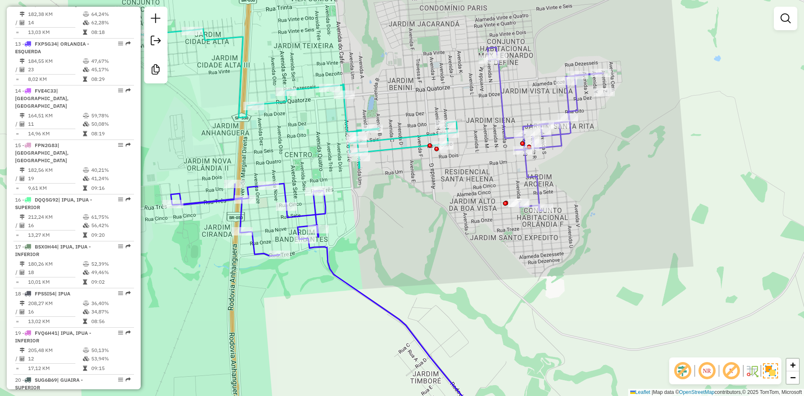
click at [397, 202] on div "Janela de atendimento Grade de atendimento Capacidade Transportadoras Veículos …" at bounding box center [402, 198] width 804 height 396
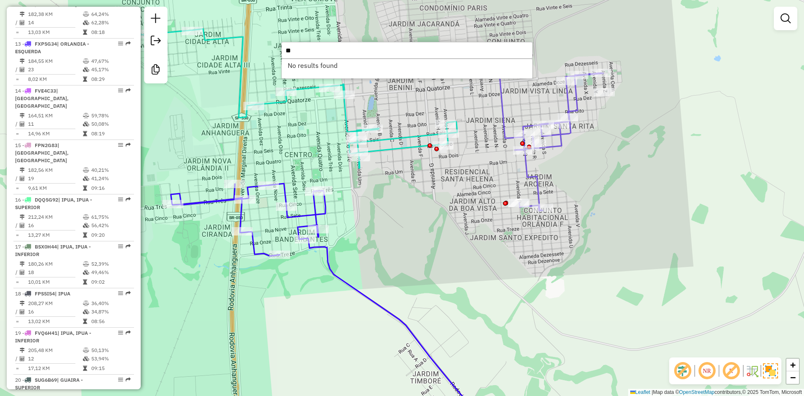
type input "*"
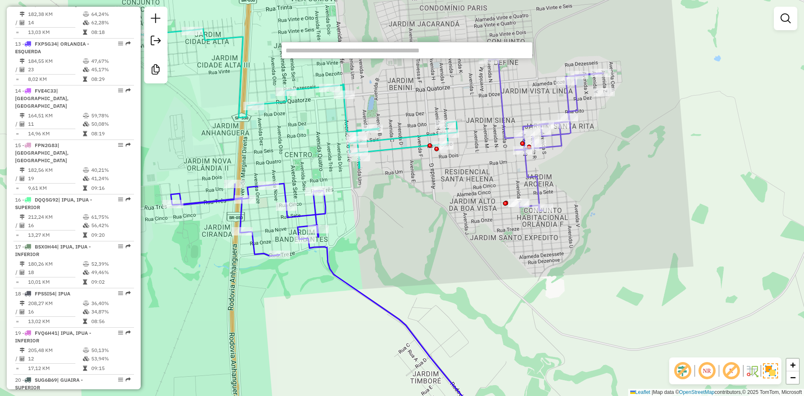
click at [297, 330] on div "Janela de atendimento Grade de atendimento Capacidade Transportadoras Veículos …" at bounding box center [402, 198] width 804 height 396
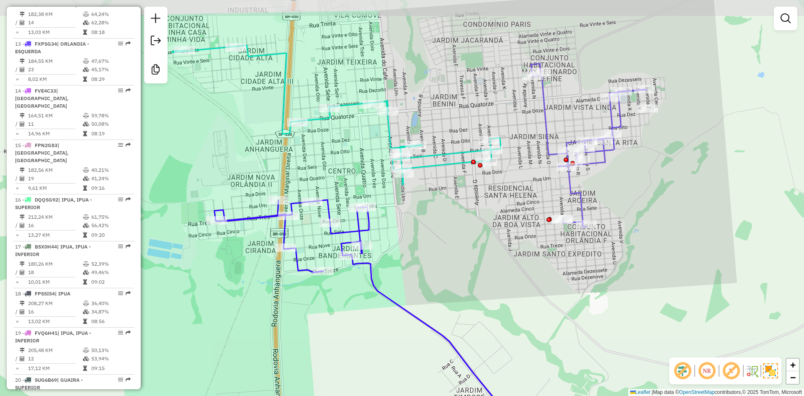
drag, startPoint x: 392, startPoint y: 212, endPoint x: 434, endPoint y: 226, distance: 44.2
click at [433, 226] on div "Janela de atendimento Grade de atendimento Capacidade Transportadoras Veículos …" at bounding box center [402, 198] width 804 height 396
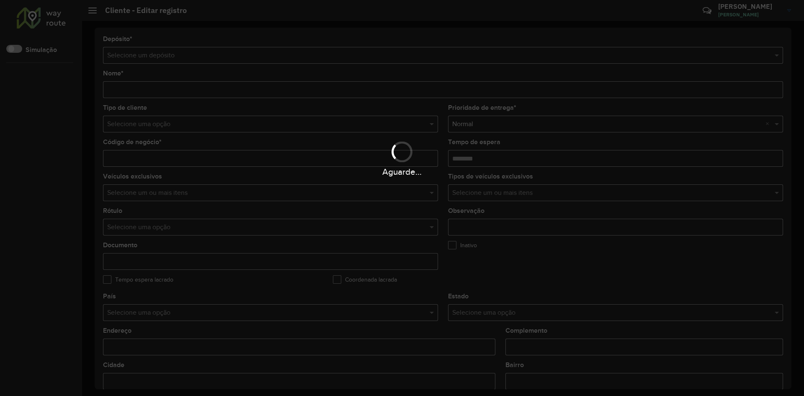
type input "**********"
type input "*****"
type input "********"
type input "**********"
type input "******"
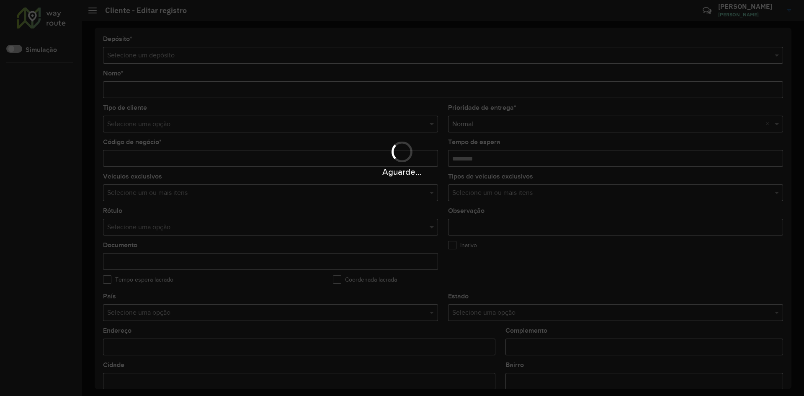
type input "**********"
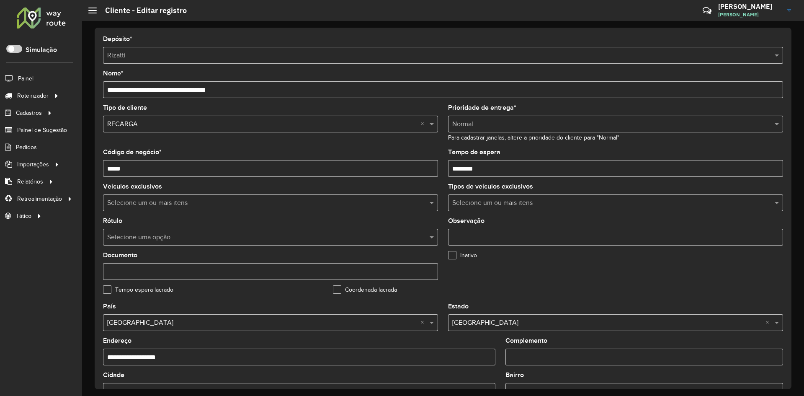
click at [236, 89] on input "**********" at bounding box center [443, 89] width 680 height 17
click at [239, 89] on input "**********" at bounding box center [443, 89] width 680 height 17
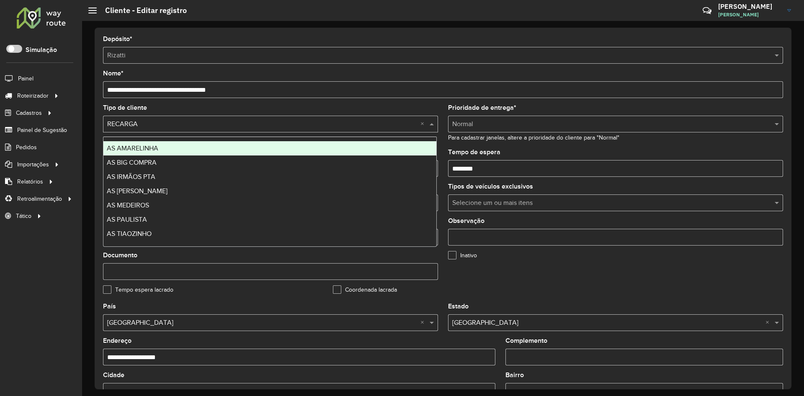
click at [233, 127] on input "text" at bounding box center [262, 124] width 310 height 10
click at [271, 90] on input "**********" at bounding box center [443, 89] width 680 height 17
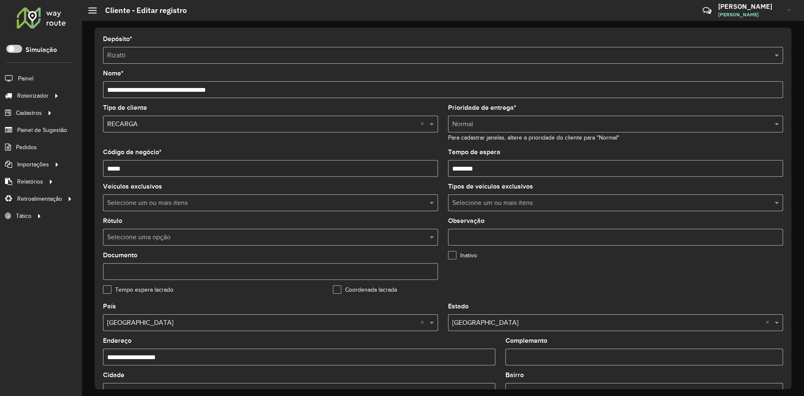
click at [265, 79] on div "**********" at bounding box center [443, 84] width 680 height 28
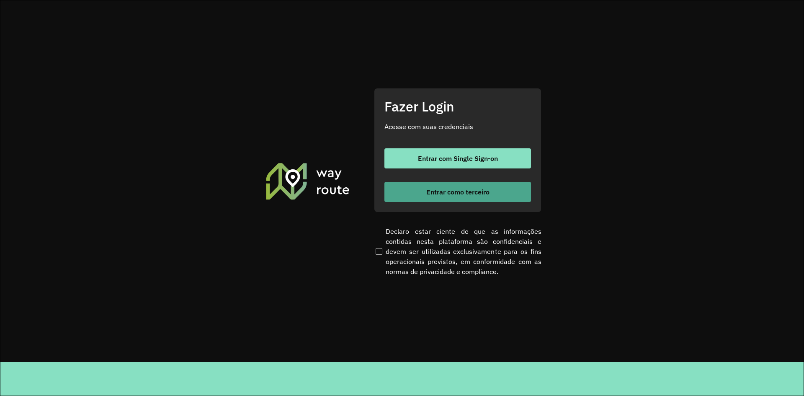
click at [429, 198] on button "Entrar como terceiro" at bounding box center [457, 192] width 146 height 20
click at [465, 190] on span "Entrar como terceiro" at bounding box center [457, 191] width 63 height 7
